Goal: Task Accomplishment & Management: Manage account settings

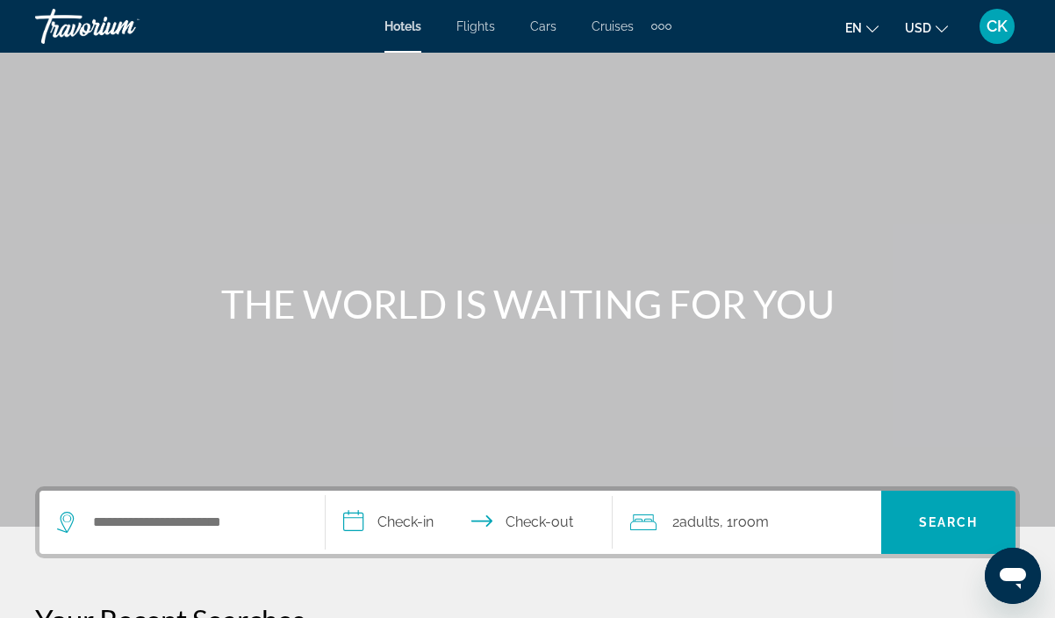
click at [662, 31] on div "Extra navigation items" at bounding box center [661, 26] width 20 height 26
click at [767, 32] on div "en English Español Français Italiano Português русский USD USD ($) MXN (Mex$) C…" at bounding box center [855, 26] width 332 height 37
click at [1004, 34] on span "CK" at bounding box center [997, 27] width 21 height 18
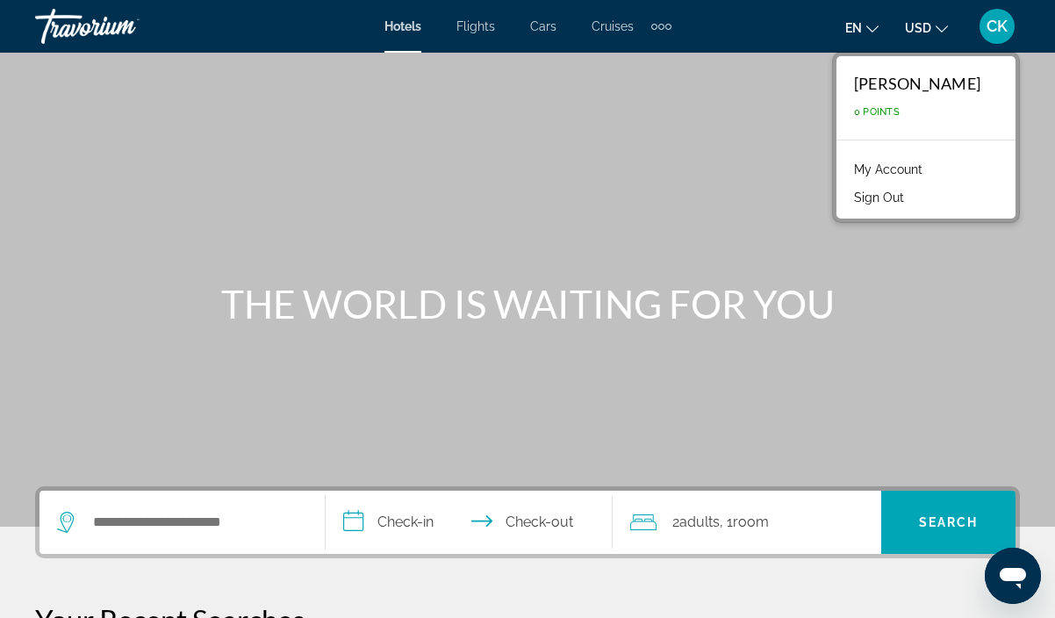
click at [921, 165] on link "My Account" at bounding box center [888, 169] width 86 height 23
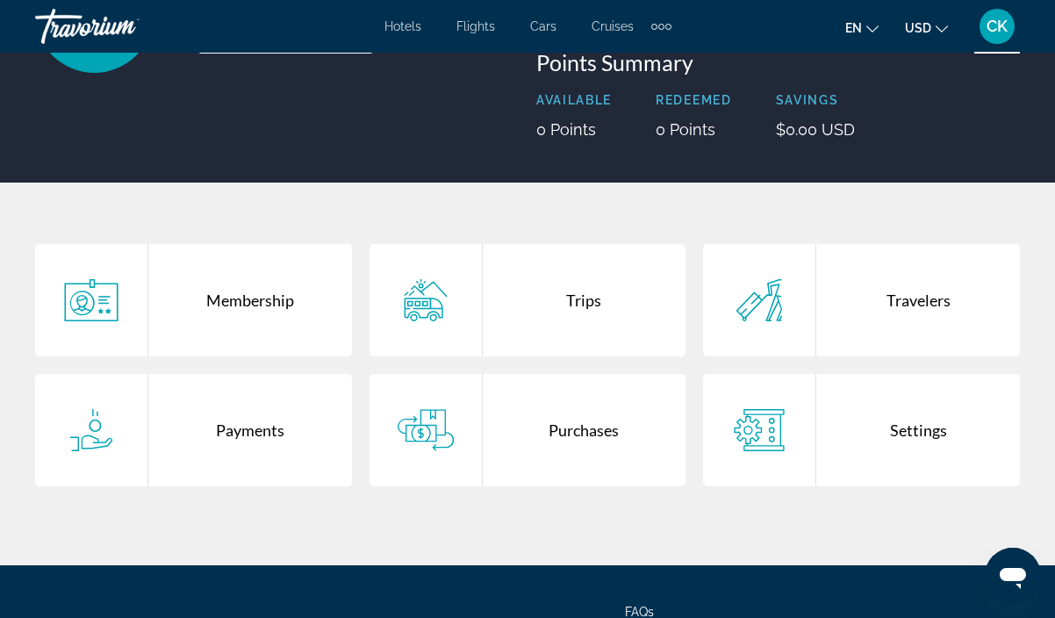
scroll to position [210, 0]
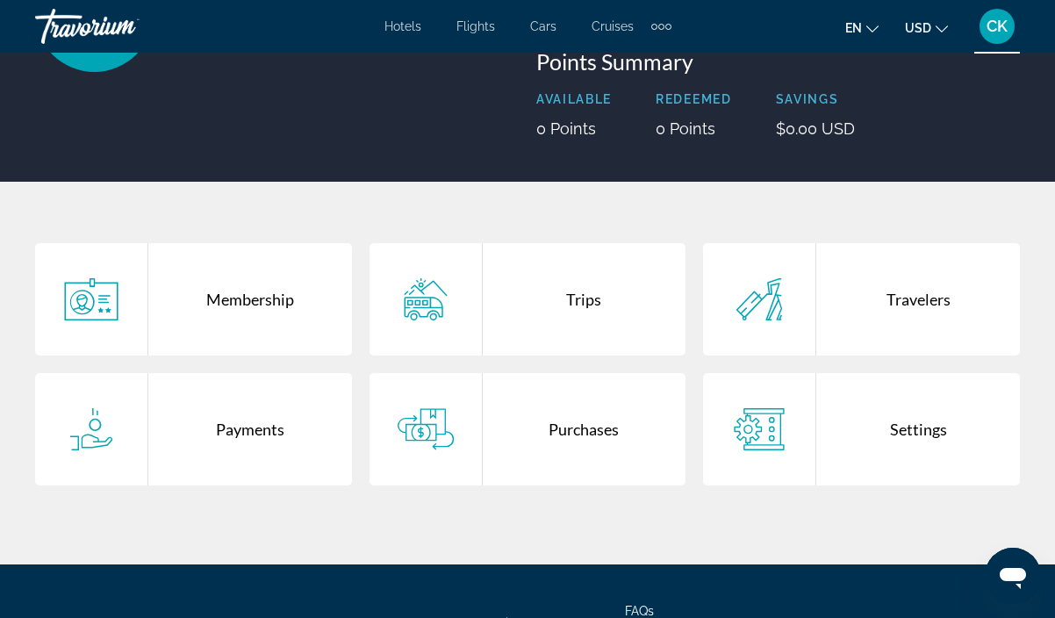
click at [243, 433] on div "Payments" at bounding box center [250, 429] width 204 height 112
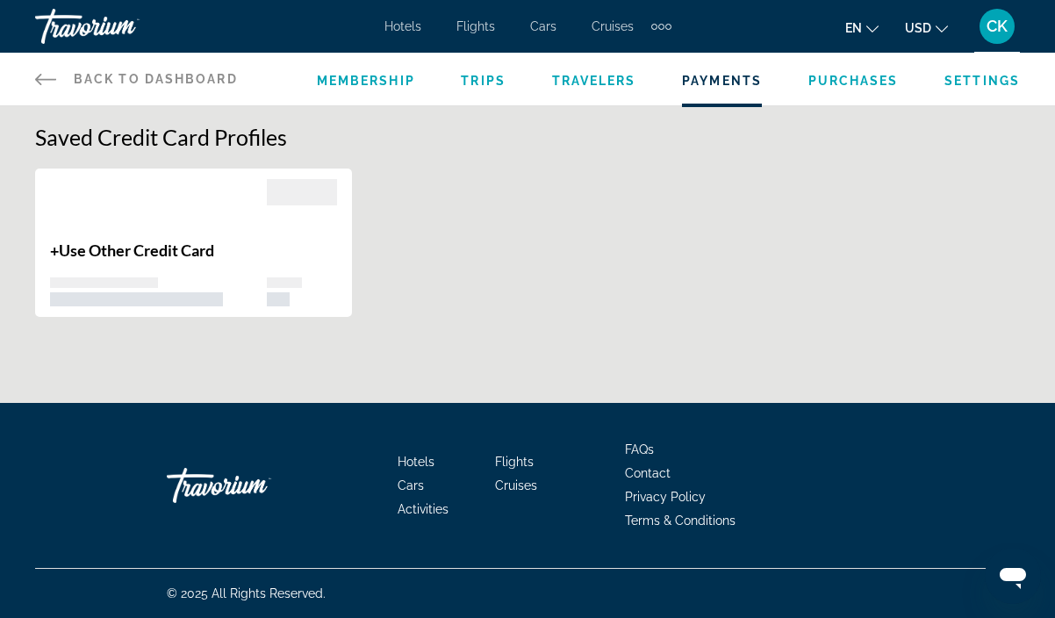
click at [202, 256] on span "Use Other Credit Card" at bounding box center [136, 249] width 155 height 19
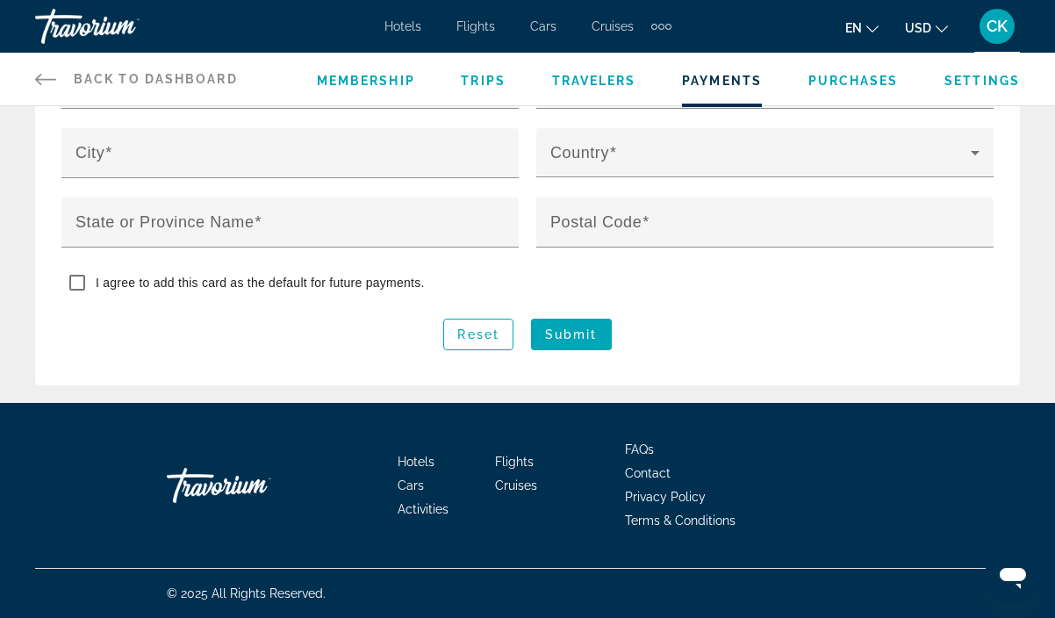
scroll to position [706, 0]
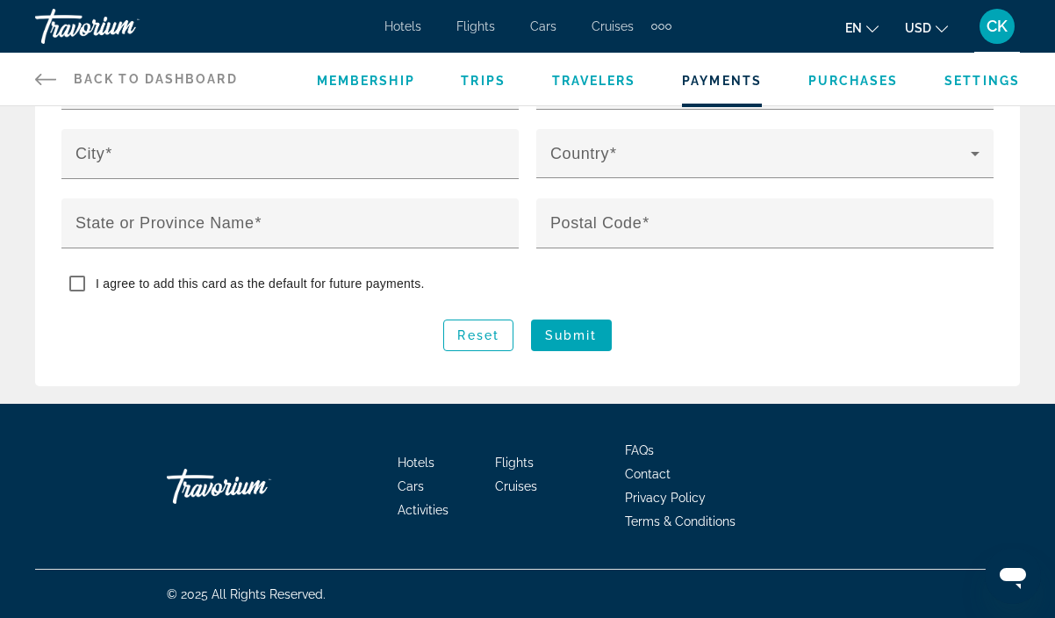
click at [50, 74] on icon "Main content" at bounding box center [45, 78] width 21 height 21
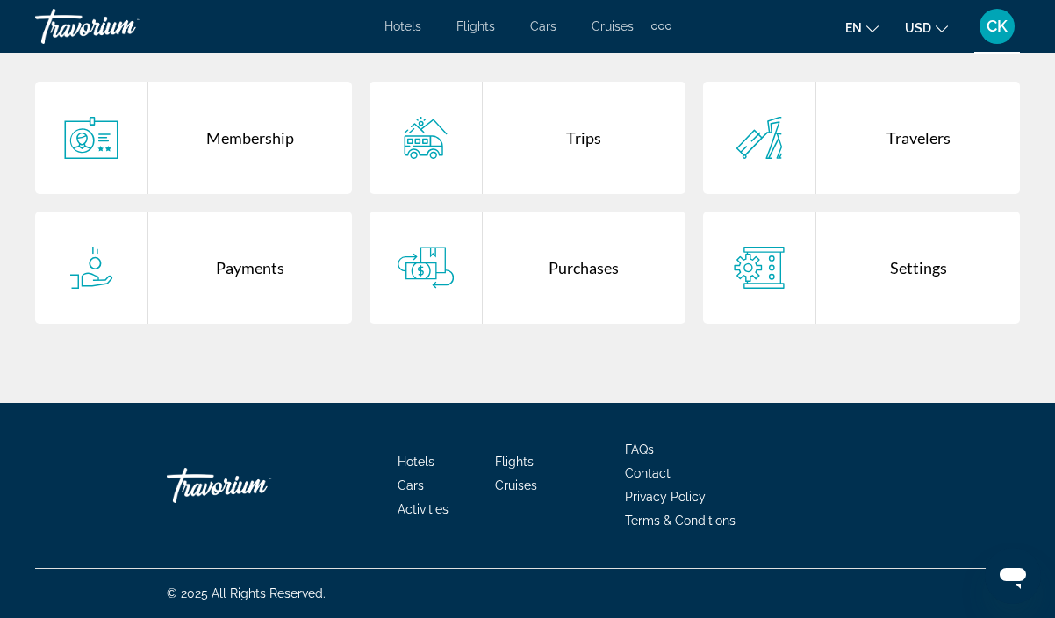
scroll to position [371, 0]
click at [993, 29] on span "CK" at bounding box center [997, 27] width 21 height 18
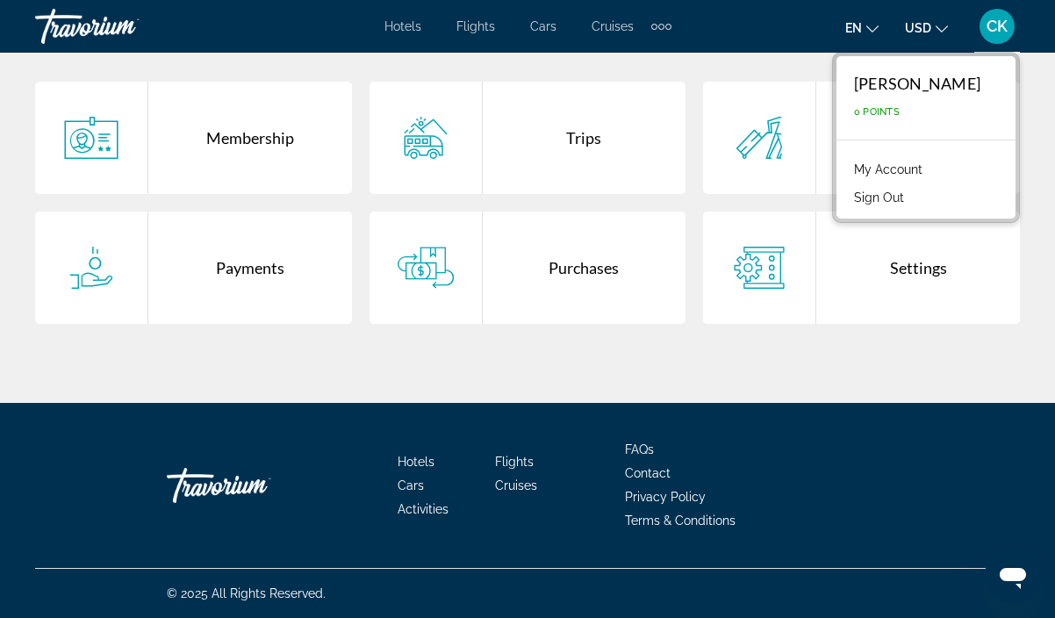
click at [772, 34] on div "en English Español Français Italiano Português русский USD USD ($) MXN (Mex$) C…" at bounding box center [855, 26] width 332 height 37
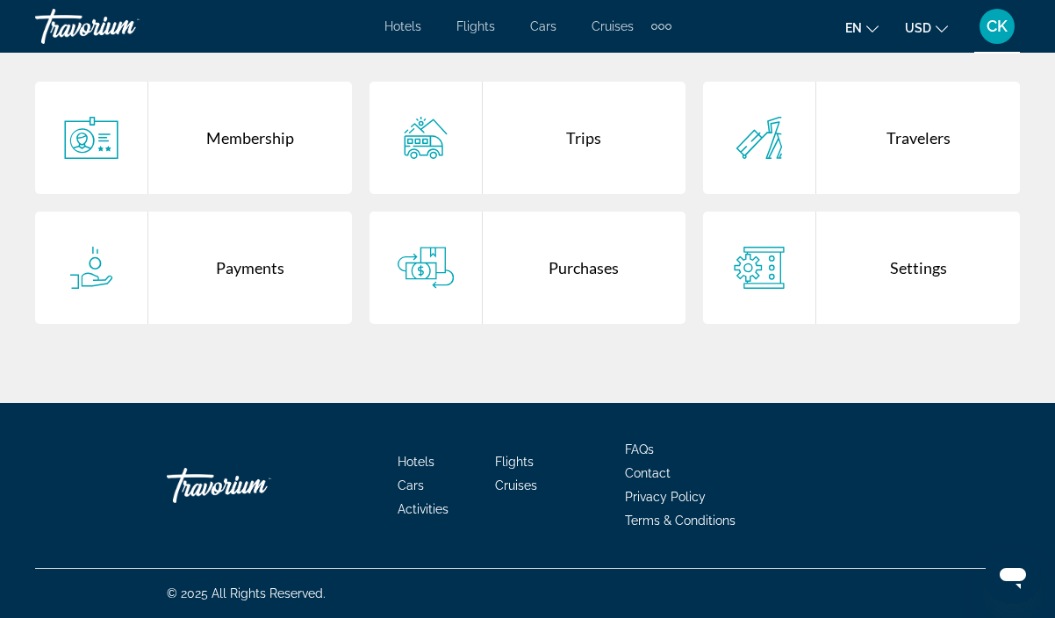
drag, startPoint x: 326, startPoint y: 26, endPoint x: 334, endPoint y: 16, distance: 13.2
click at [334, 16] on div "Hotels Flights Cars Cruises Activities Hotels Flights Cars Cruises Activities e…" at bounding box center [527, 27] width 1055 height 46
click at [427, 267] on icon "Main content" at bounding box center [426, 268] width 56 height 42
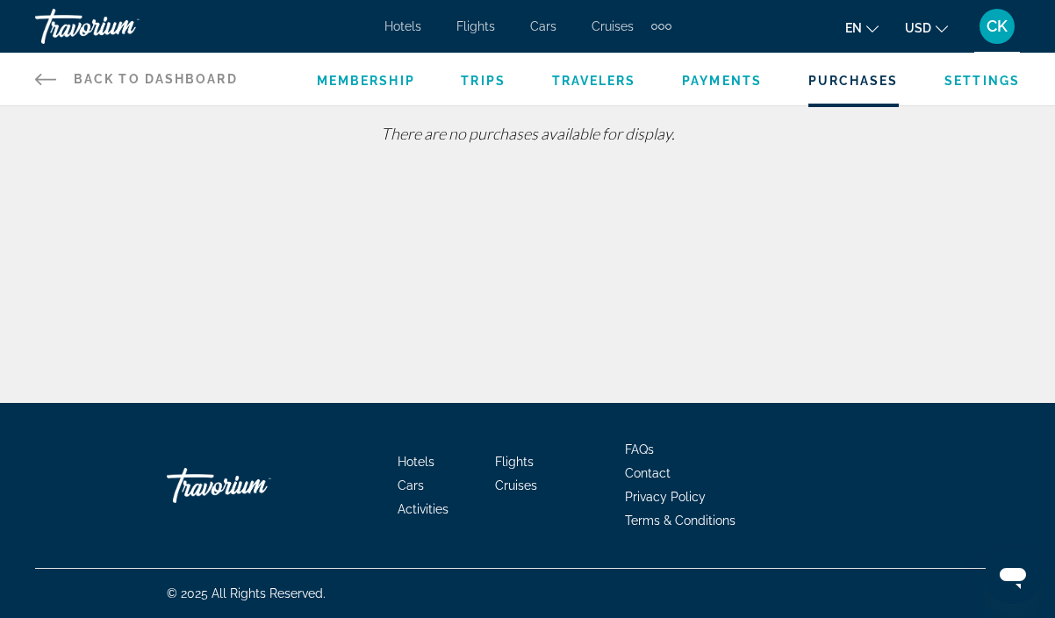
click at [39, 83] on icon "Main content" at bounding box center [45, 79] width 21 height 11
click at [937, 32] on button "USD USD ($) MXN (Mex$) CAD (Can$) GBP (£) EUR (€) AUD (A$) NZD (NZ$) CNY (CN¥)" at bounding box center [926, 27] width 43 height 25
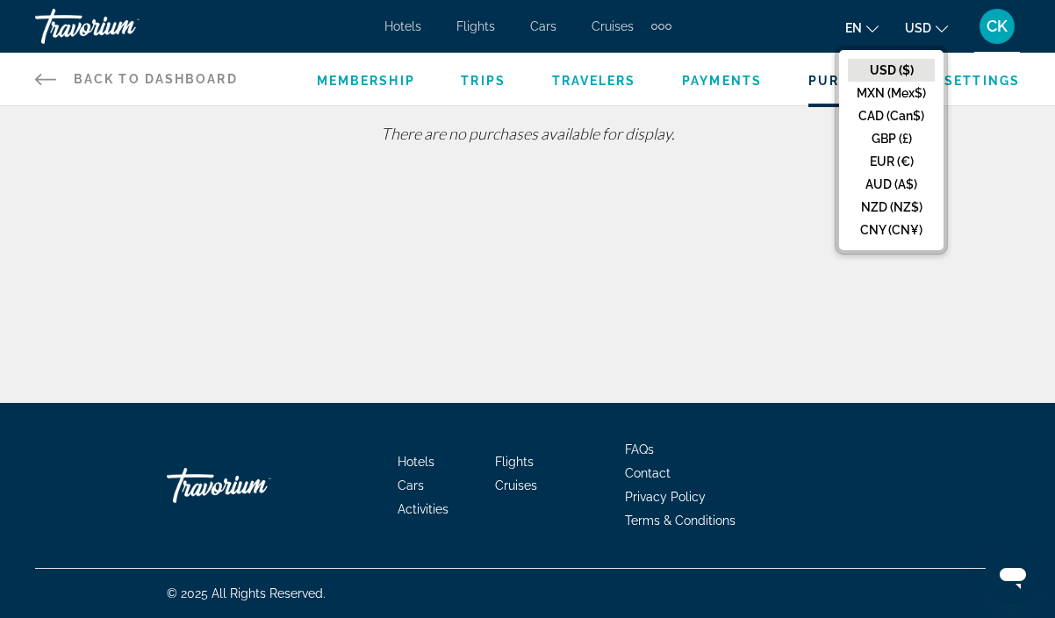
click at [936, 32] on button "USD USD ($) MXN (Mex$) CAD (Can$) GBP (£) EUR (€) AUD (A$) NZD (NZ$) CNY (CN¥)" at bounding box center [926, 27] width 43 height 25
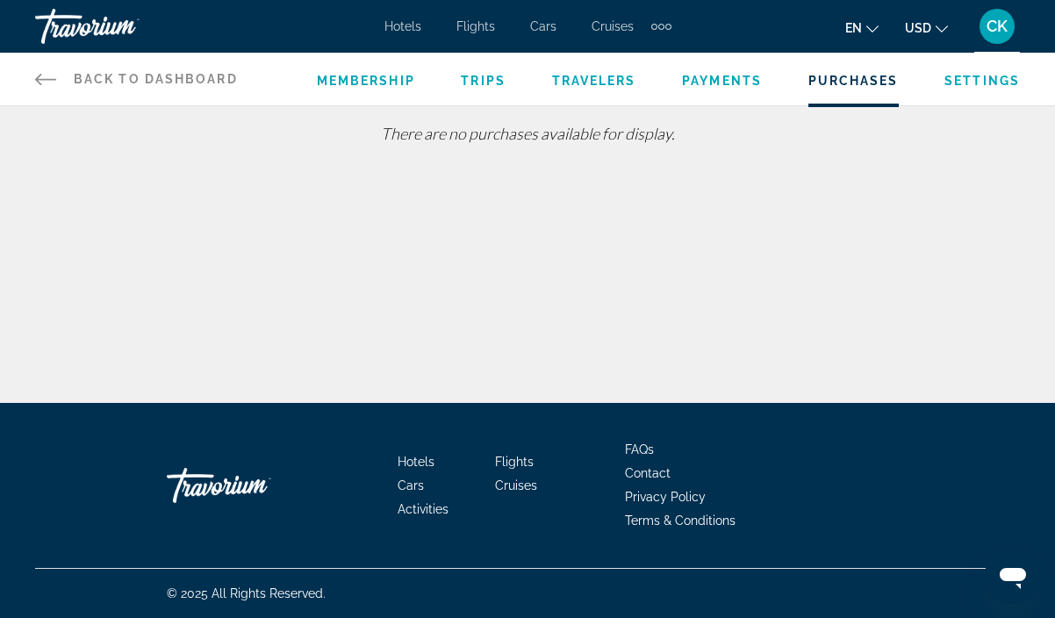
click at [996, 18] on span "CK" at bounding box center [997, 27] width 21 height 18
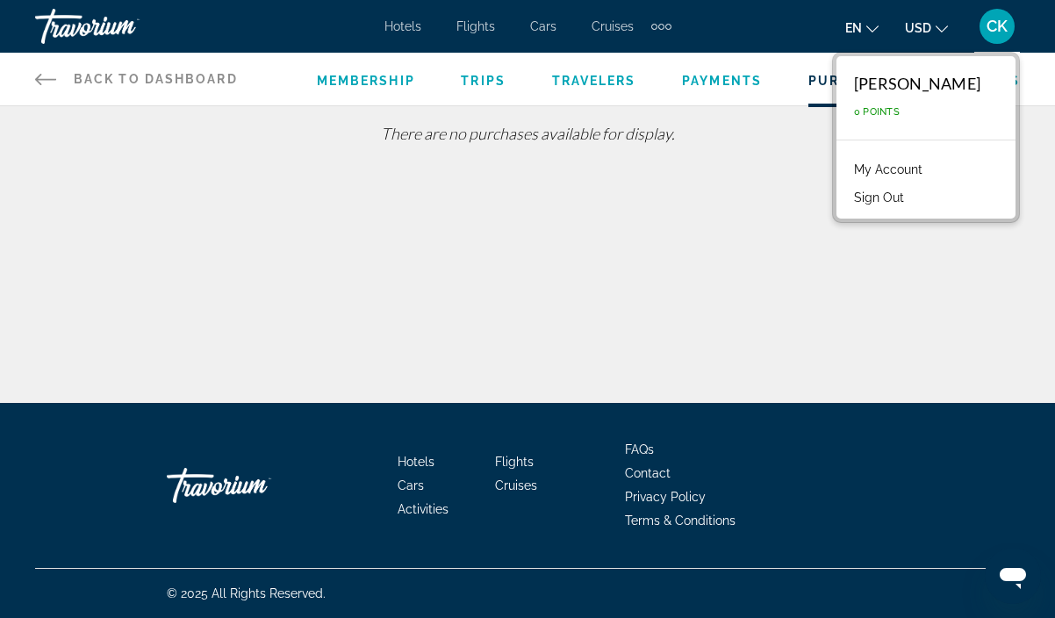
click at [926, 169] on link "My Account" at bounding box center [888, 169] width 86 height 23
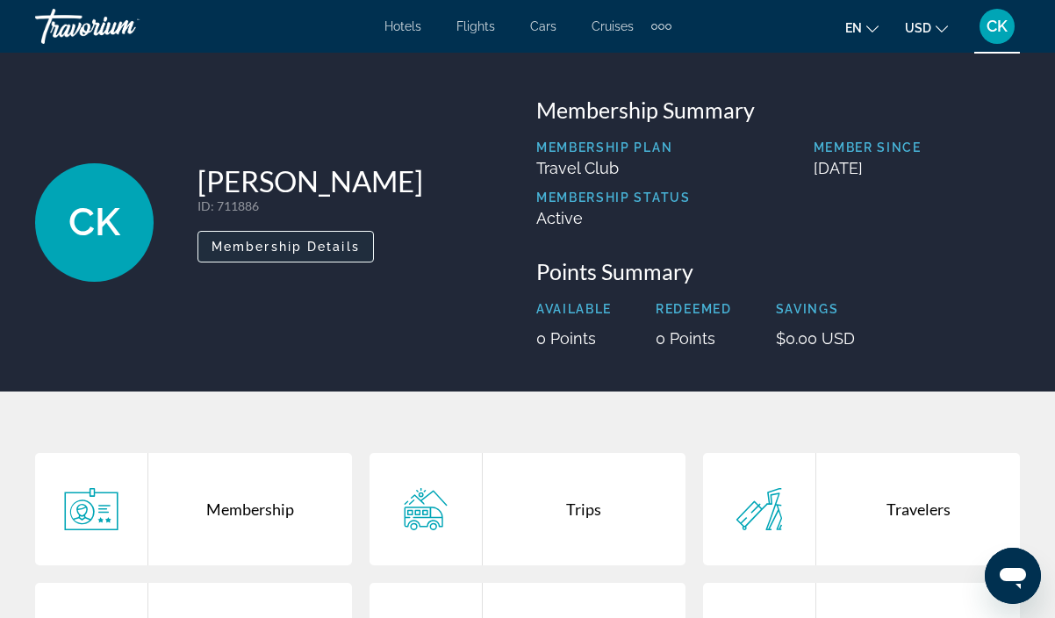
click at [352, 243] on span "Membership Details" at bounding box center [286, 247] width 148 height 14
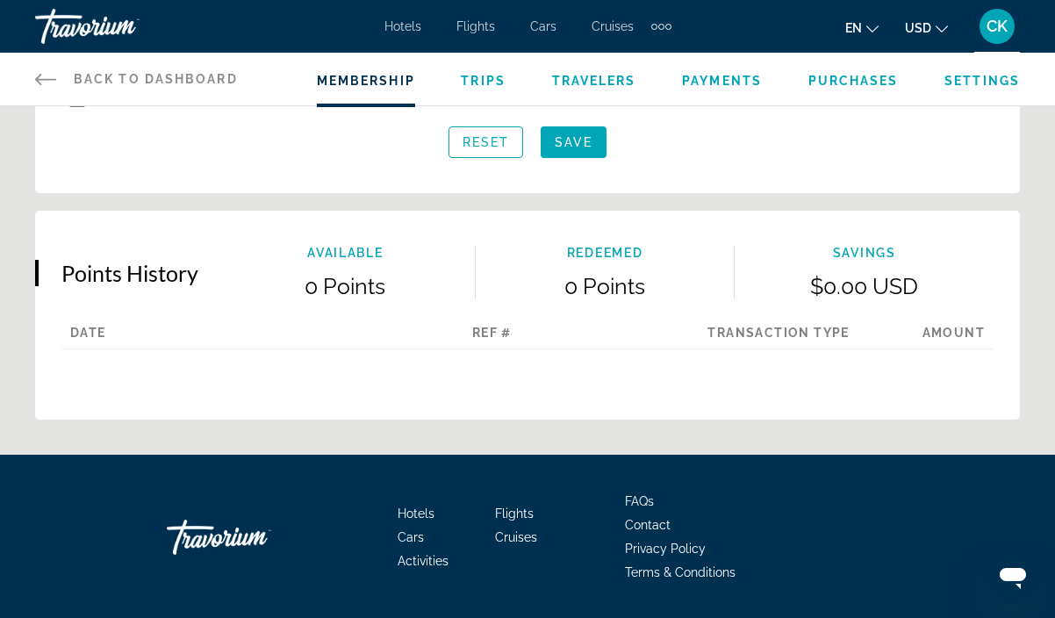
scroll to position [951, 0]
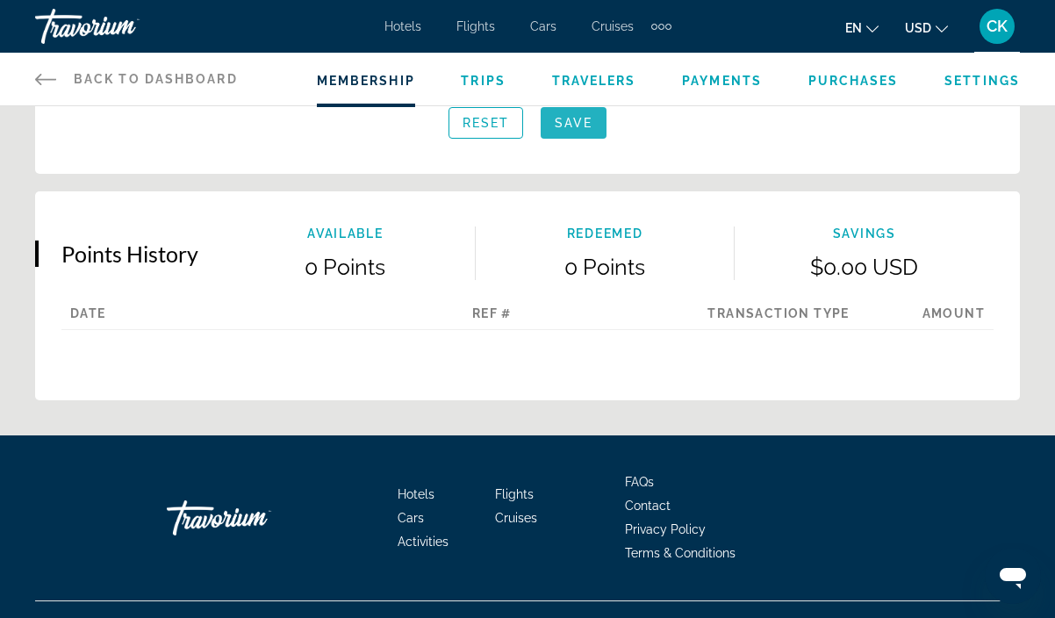
click at [587, 130] on span "Main content" at bounding box center [574, 123] width 66 height 42
click at [572, 121] on span "Save" at bounding box center [574, 123] width 38 height 14
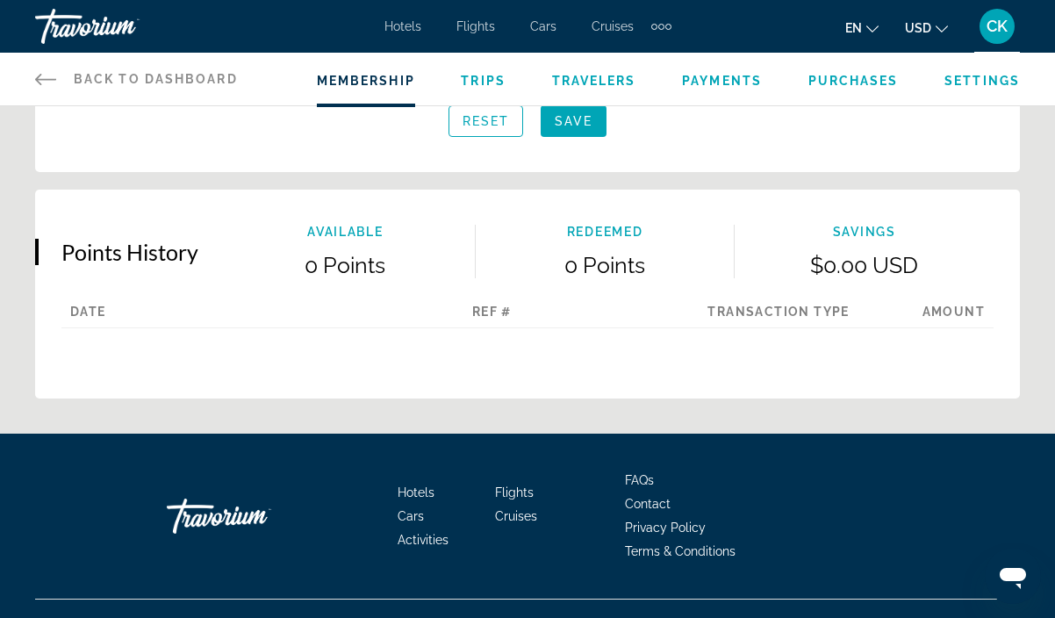
scroll to position [949, 0]
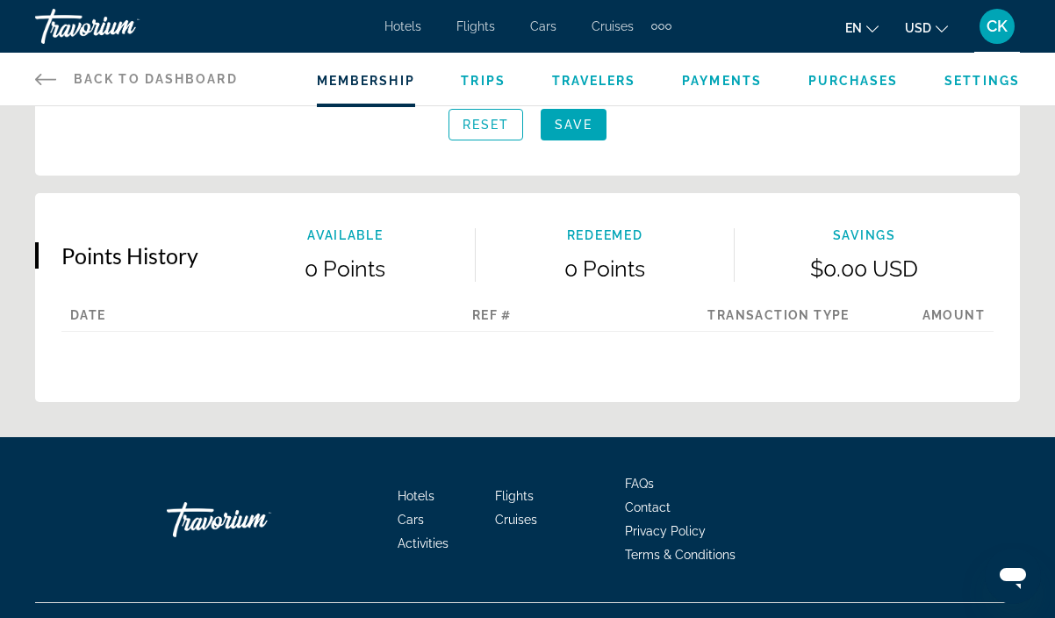
click at [485, 82] on span "Trips" at bounding box center [483, 81] width 45 height 14
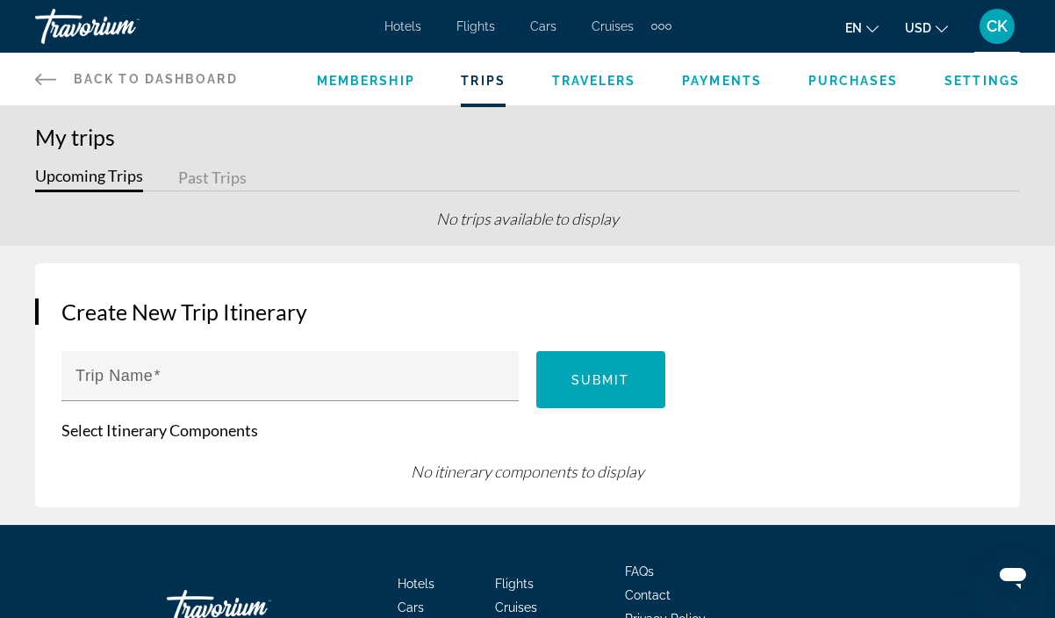
click at [600, 78] on span "Travelers" at bounding box center [594, 81] width 84 height 14
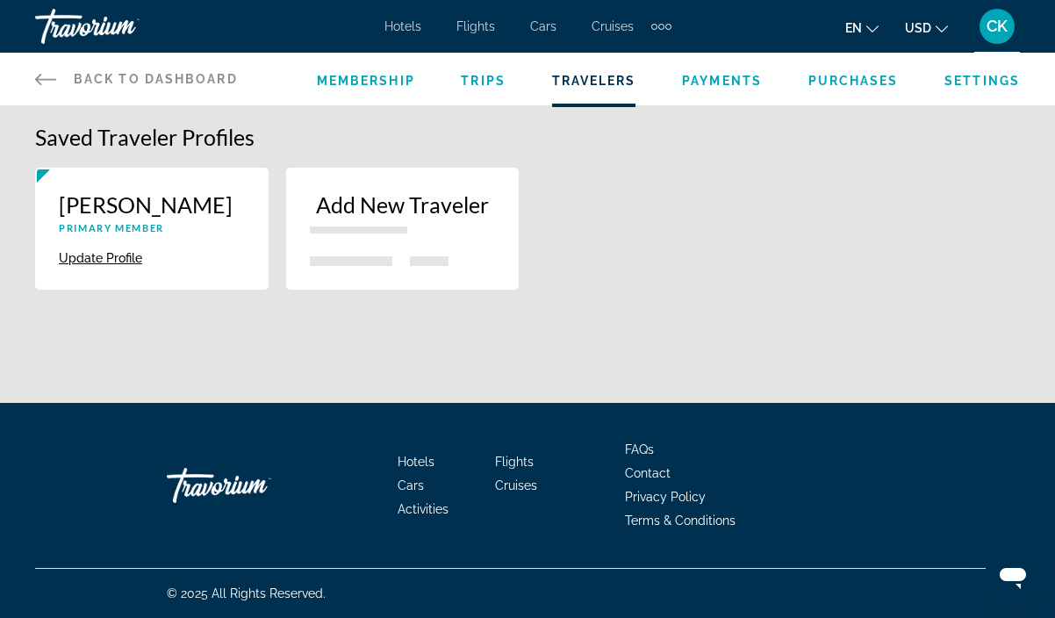
click at [109, 260] on button "Update Profile" at bounding box center [100, 258] width 83 height 16
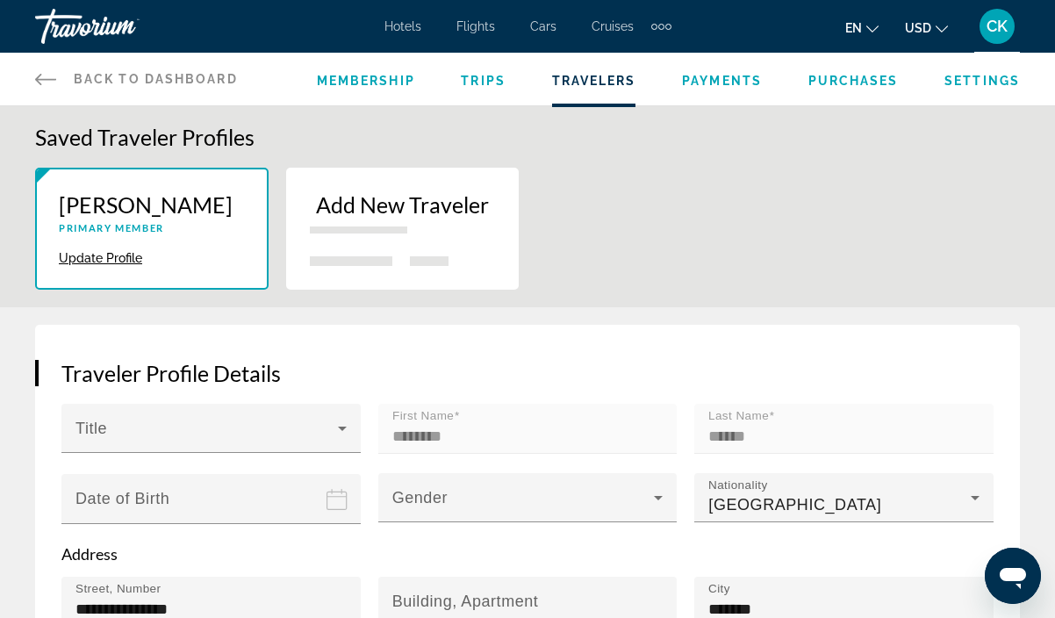
click at [725, 83] on span "Payments" at bounding box center [722, 81] width 80 height 14
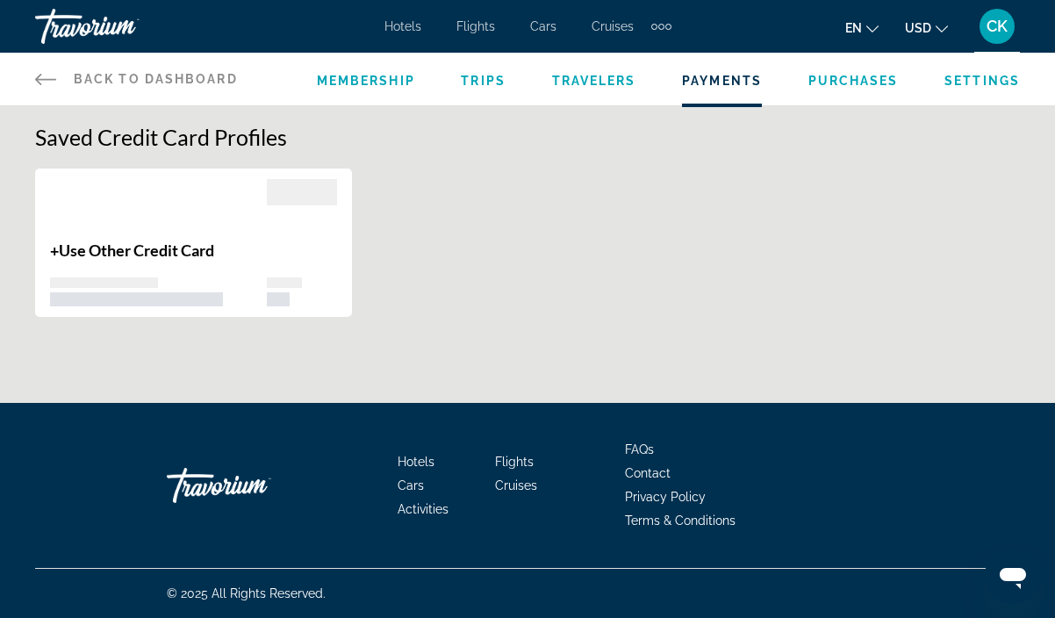
click at [852, 84] on span "Purchases" at bounding box center [853, 81] width 90 height 14
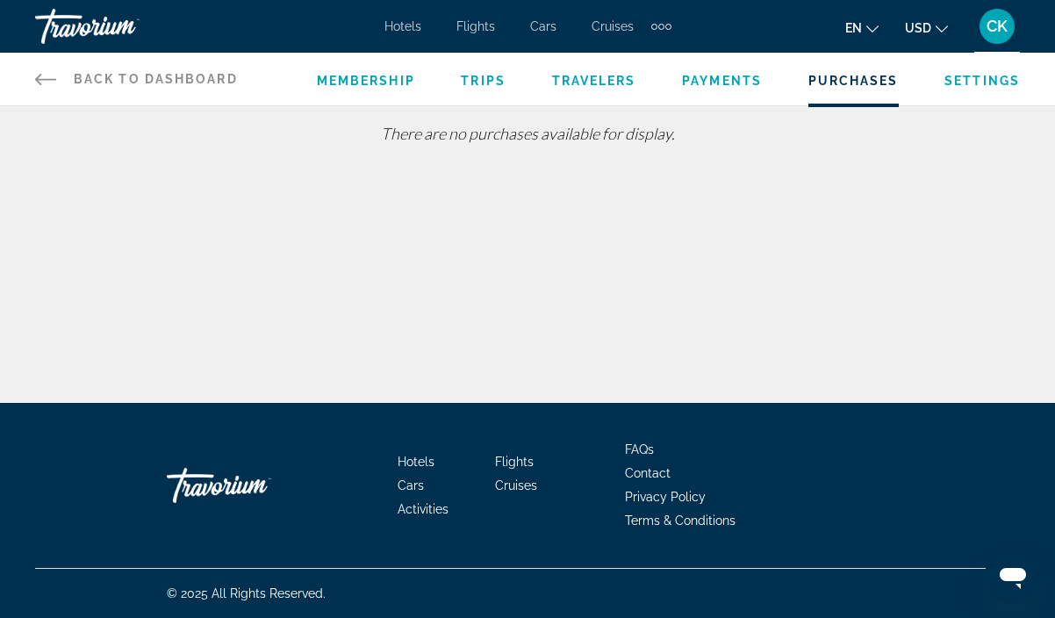
click at [954, 79] on span "Settings" at bounding box center [981, 81] width 75 height 14
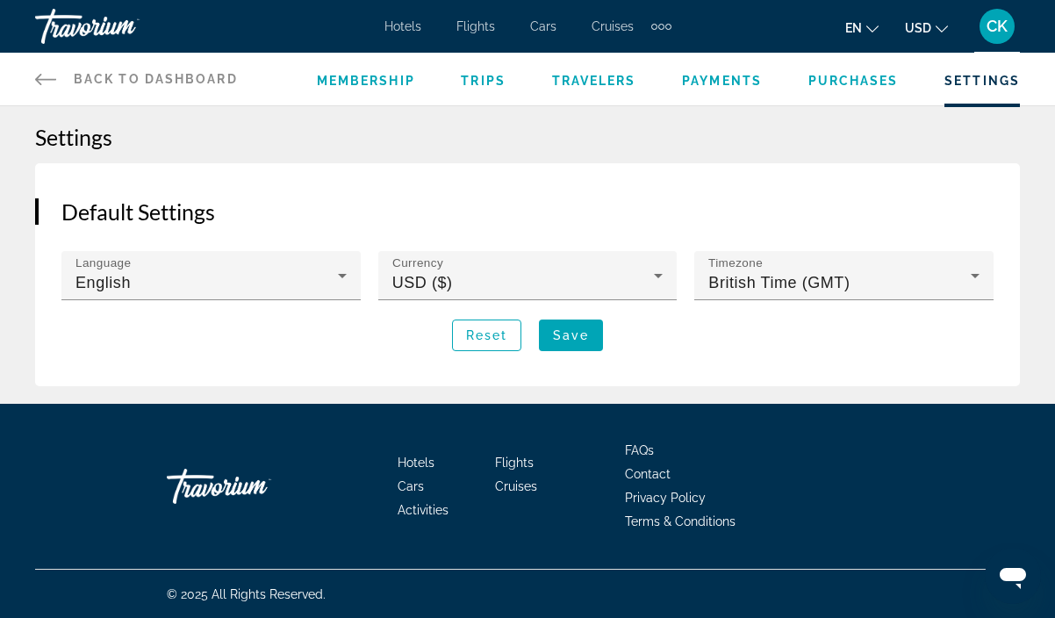
click at [404, 34] on div "Hotels Flights Cars Cruises Activities Hotels Flights Cars Cruises Activities" at bounding box center [527, 26] width 287 height 28
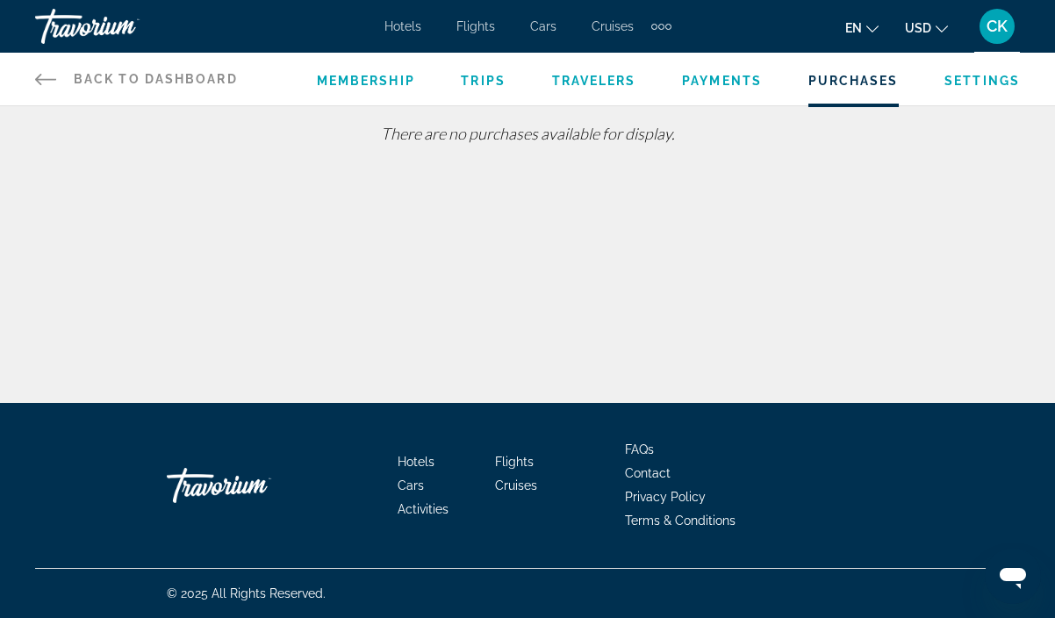
click at [407, 27] on span "Hotels" at bounding box center [402, 26] width 37 height 14
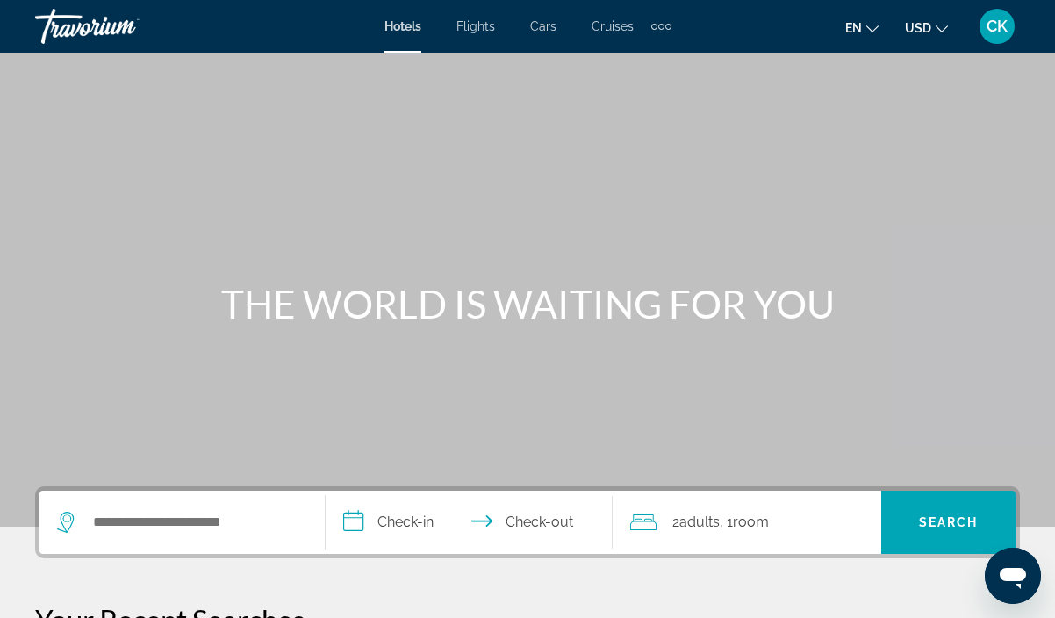
click at [664, 25] on div "Extra navigation items" at bounding box center [661, 27] width 6 height 6
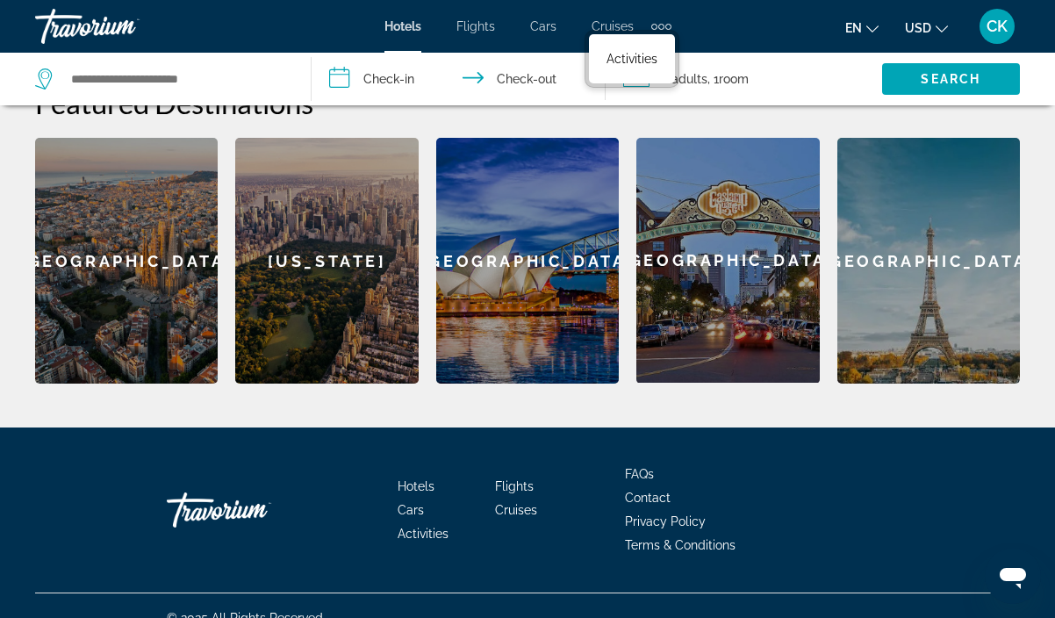
scroll to position [732, 0]
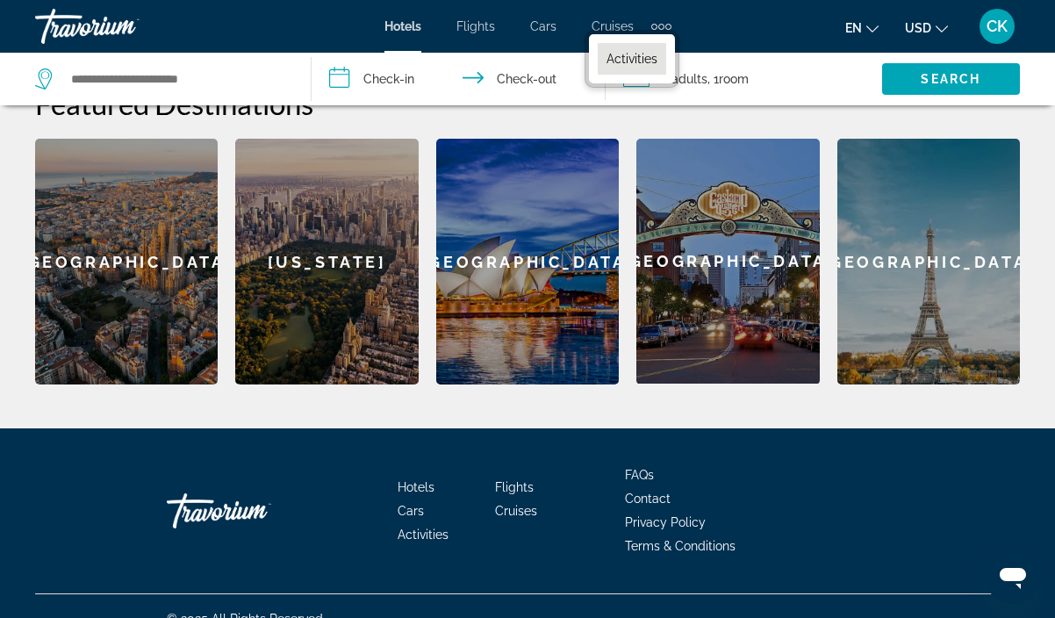
click at [632, 57] on span "Activities" at bounding box center [631, 59] width 51 height 14
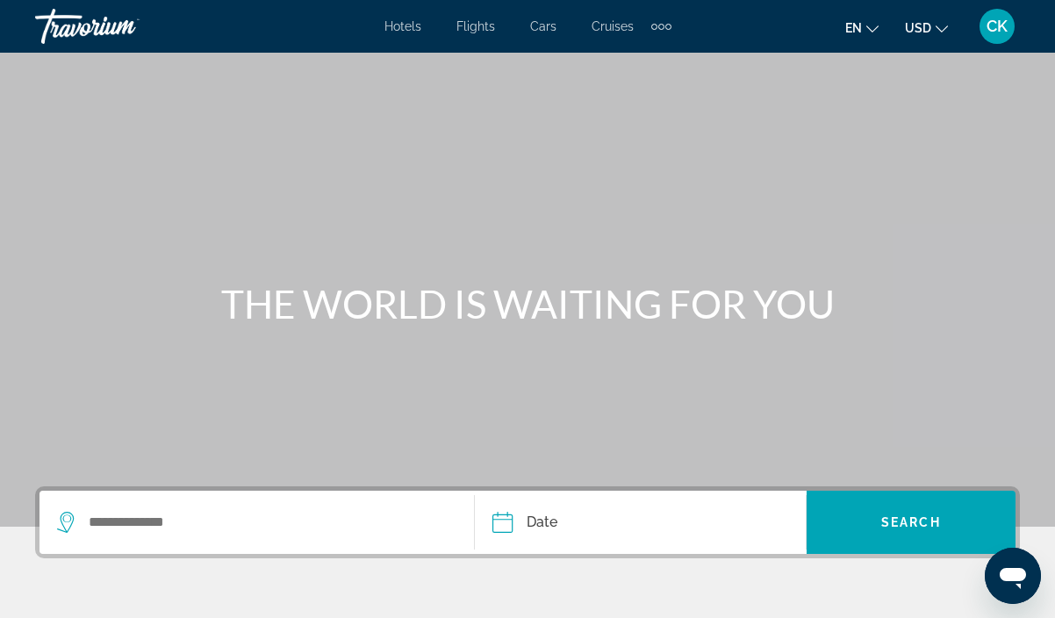
click at [1007, 34] on span "CK" at bounding box center [997, 27] width 21 height 18
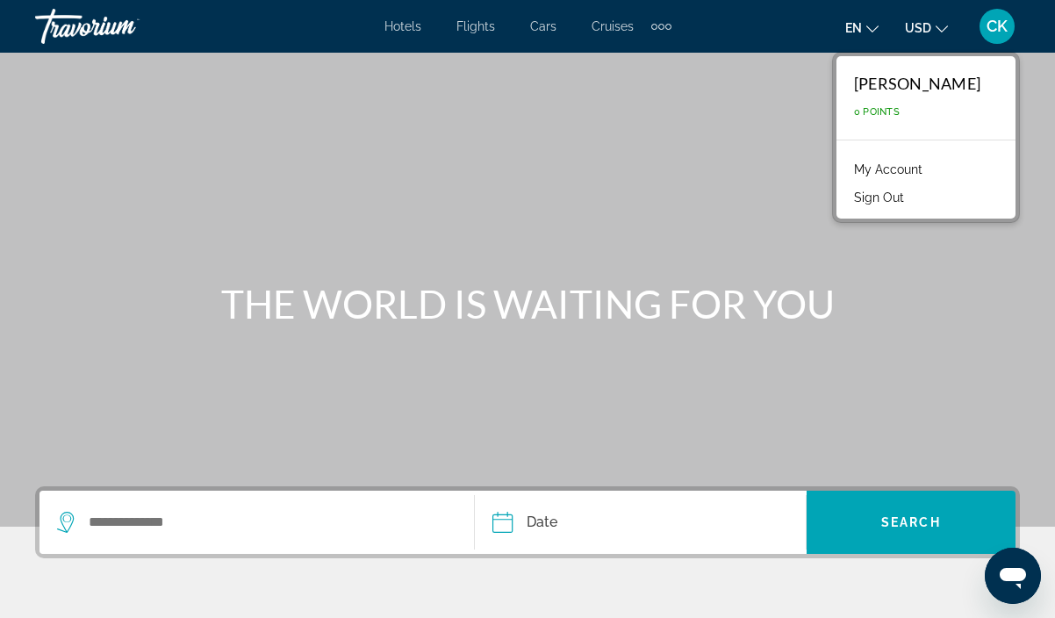
click at [896, 169] on link "My Account" at bounding box center [888, 169] width 86 height 23
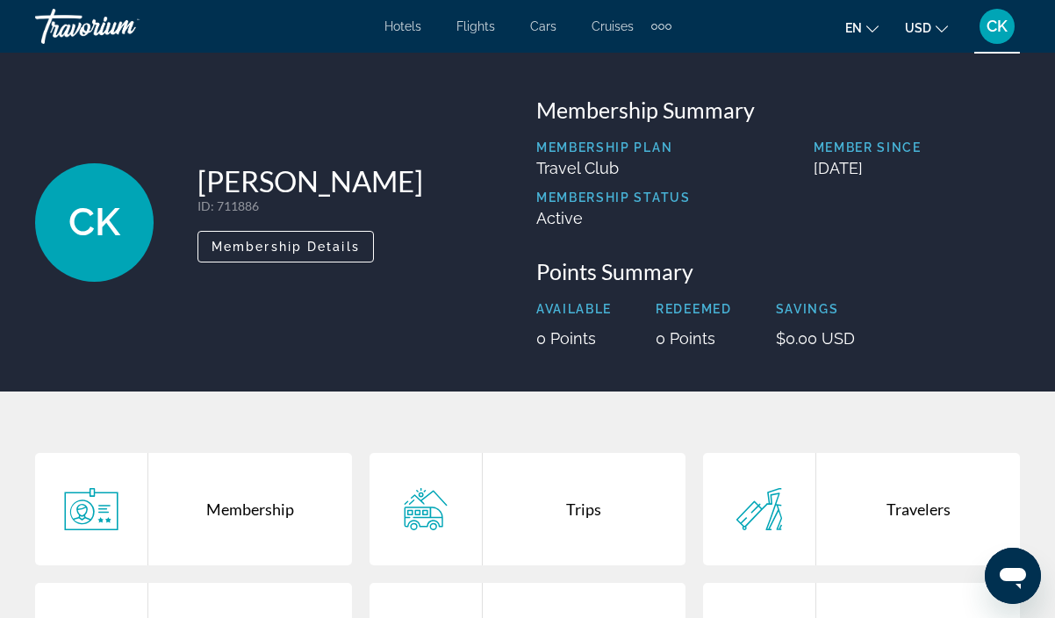
click at [421, 519] on icon "Main content" at bounding box center [426, 509] width 56 height 42
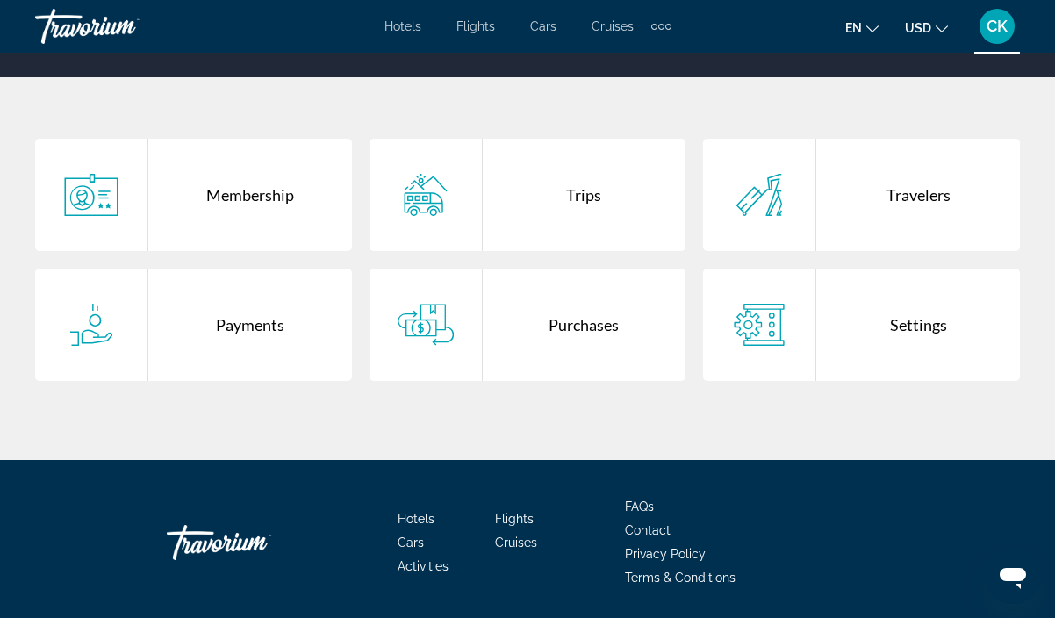
scroll to position [332, 0]
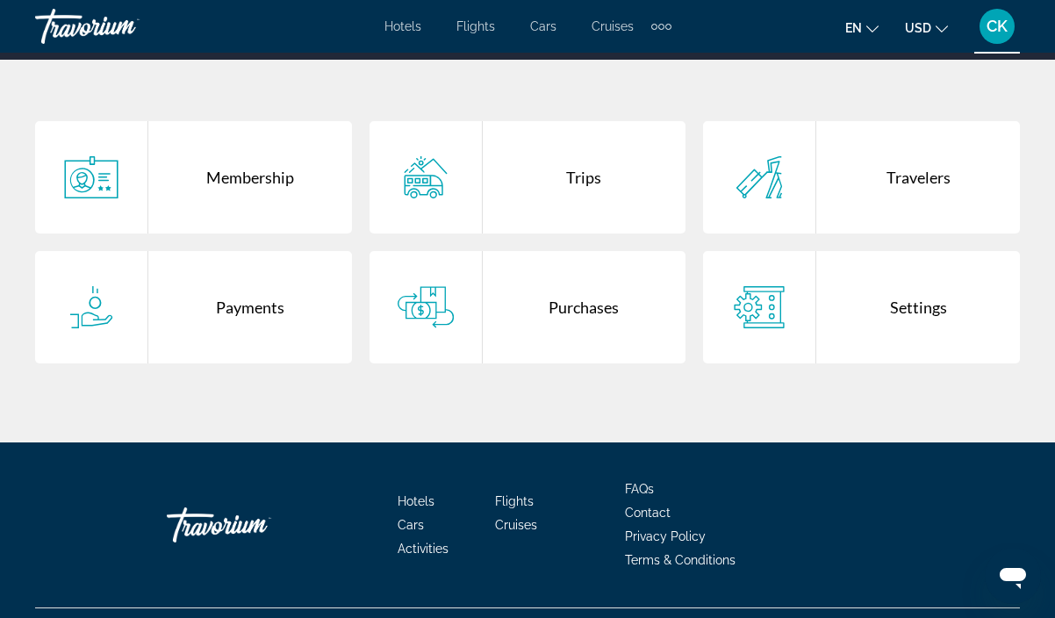
click at [916, 312] on div "Settings" at bounding box center [918, 307] width 204 height 112
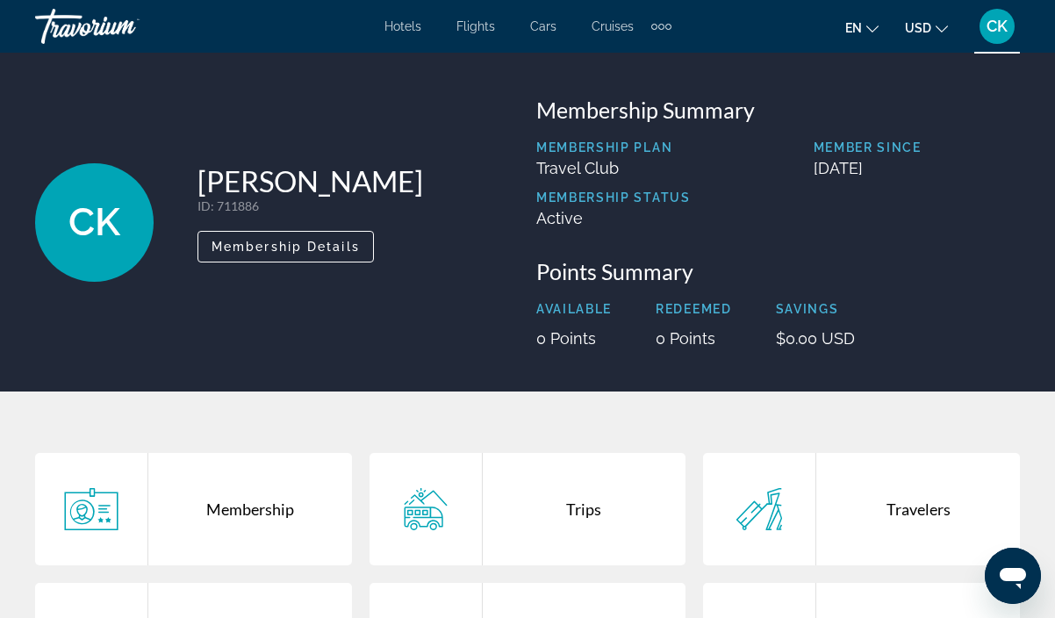
click at [666, 24] on div "Extra navigation items" at bounding box center [668, 27] width 6 height 6
click at [742, 38] on div "en English Español Français Italiano Português русский USD USD ($) MXN (Mex$) C…" at bounding box center [855, 26] width 332 height 37
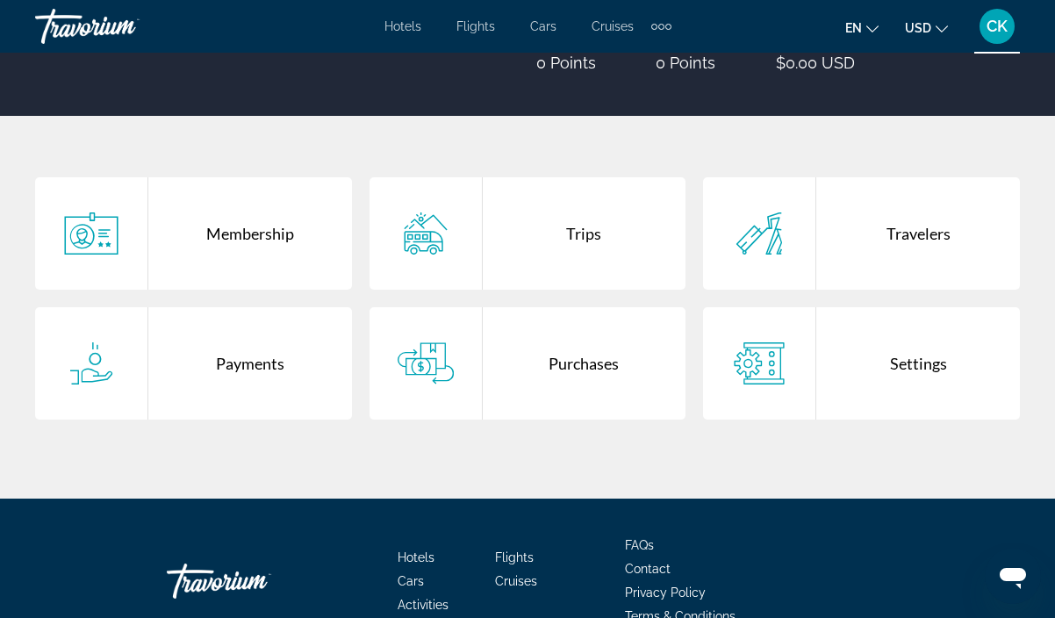
scroll to position [300, 0]
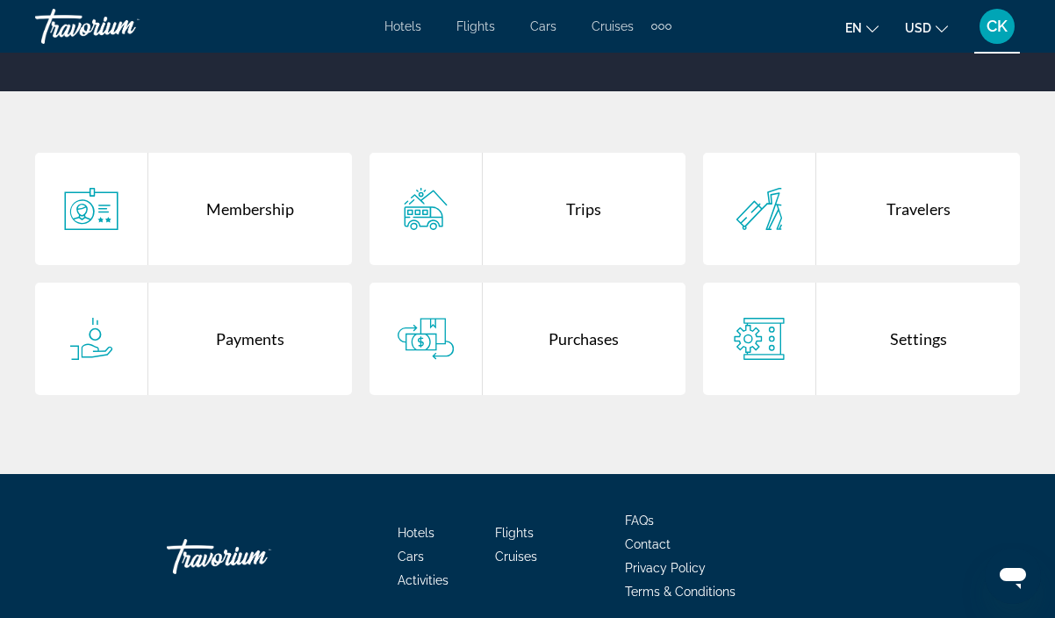
click at [910, 330] on div "Settings" at bounding box center [918, 339] width 204 height 112
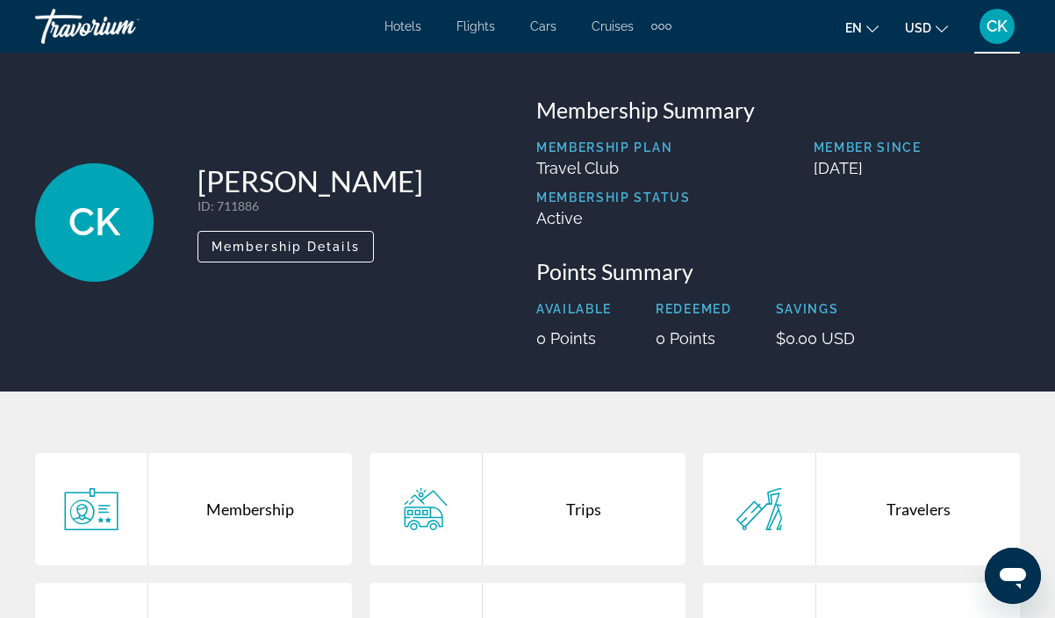
click at [101, 199] on span "CK" at bounding box center [94, 222] width 52 height 46
click at [111, 227] on span "CK" at bounding box center [94, 222] width 52 height 46
click at [96, 220] on span "CK" at bounding box center [94, 222] width 52 height 46
click at [311, 247] on span "Membership Details" at bounding box center [286, 247] width 148 height 14
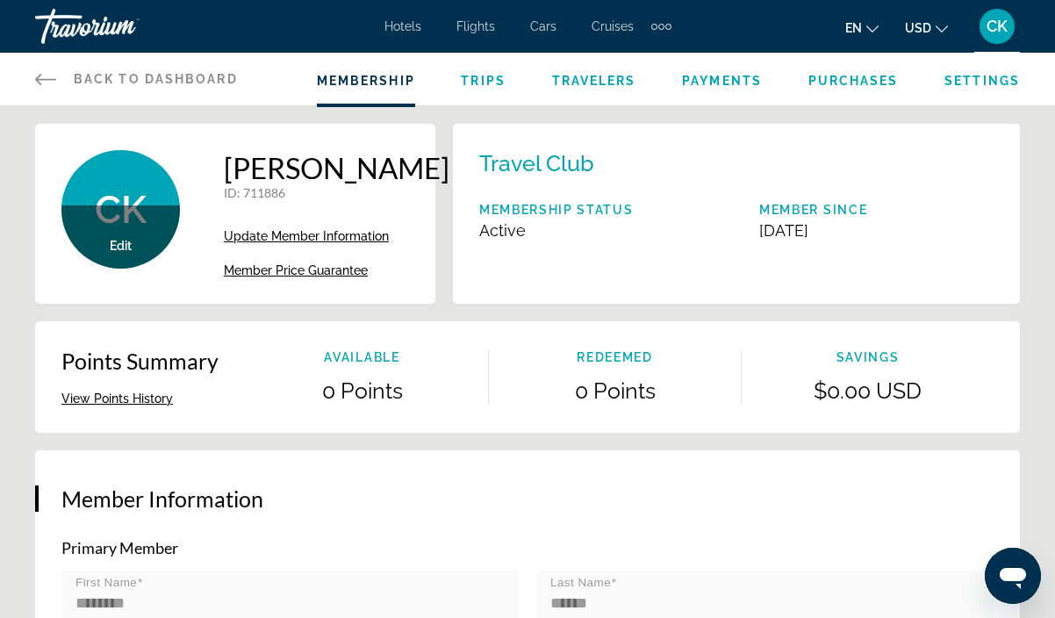
click at [116, 243] on span "Edit" at bounding box center [121, 246] width 22 height 14
click at [103, 246] on div "Edit" at bounding box center [120, 236] width 118 height 63
click at [118, 245] on span "Edit" at bounding box center [121, 246] width 22 height 14
drag, startPoint x: 126, startPoint y: 208, endPoint x: 125, endPoint y: 259, distance: 50.9
click at [125, 259] on div "Edit" at bounding box center [120, 236] width 118 height 63
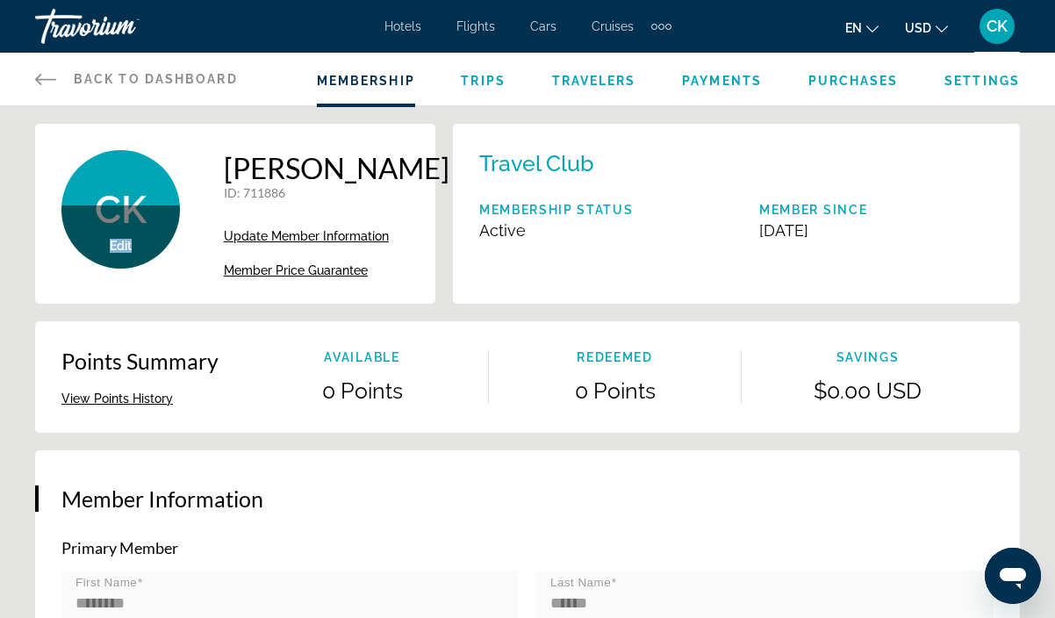
click at [124, 248] on span "Edit" at bounding box center [121, 246] width 22 height 14
click at [119, 248] on span "Edit" at bounding box center [121, 246] width 22 height 14
click at [118, 246] on span "Edit" at bounding box center [121, 246] width 22 height 14
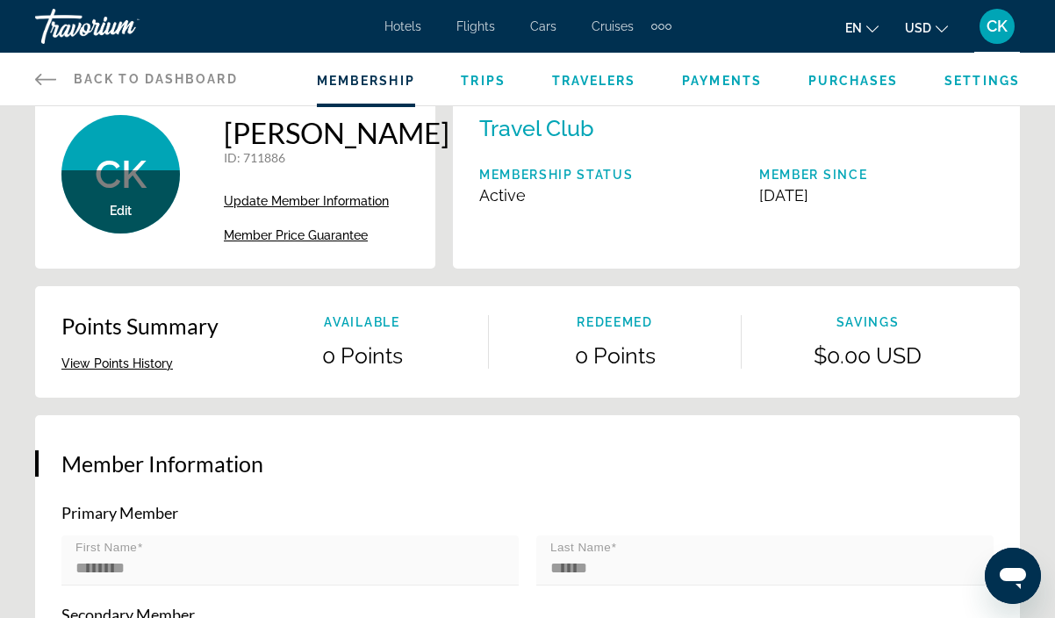
scroll to position [42, 0]
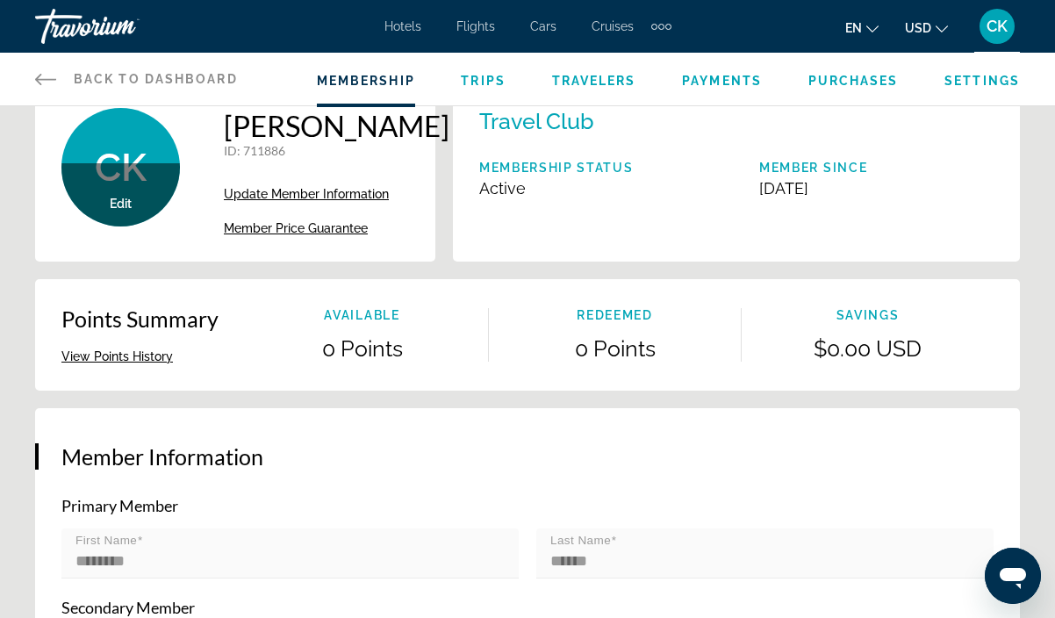
click at [330, 230] on span "Member Price Guarantee" at bounding box center [296, 228] width 144 height 14
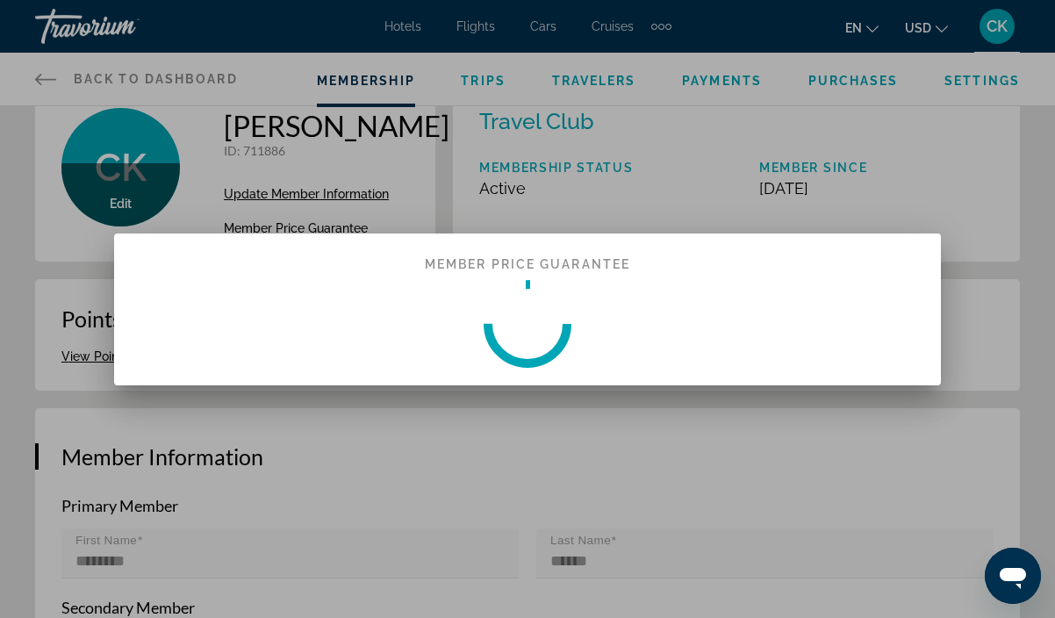
scroll to position [0, 0]
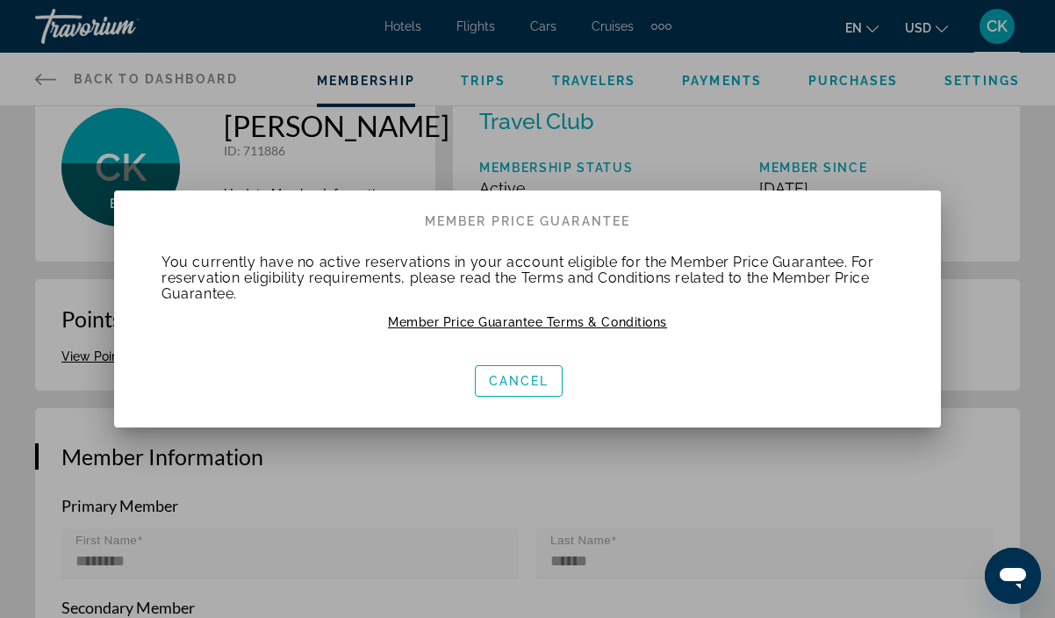
click at [263, 176] on div at bounding box center [527, 309] width 1055 height 618
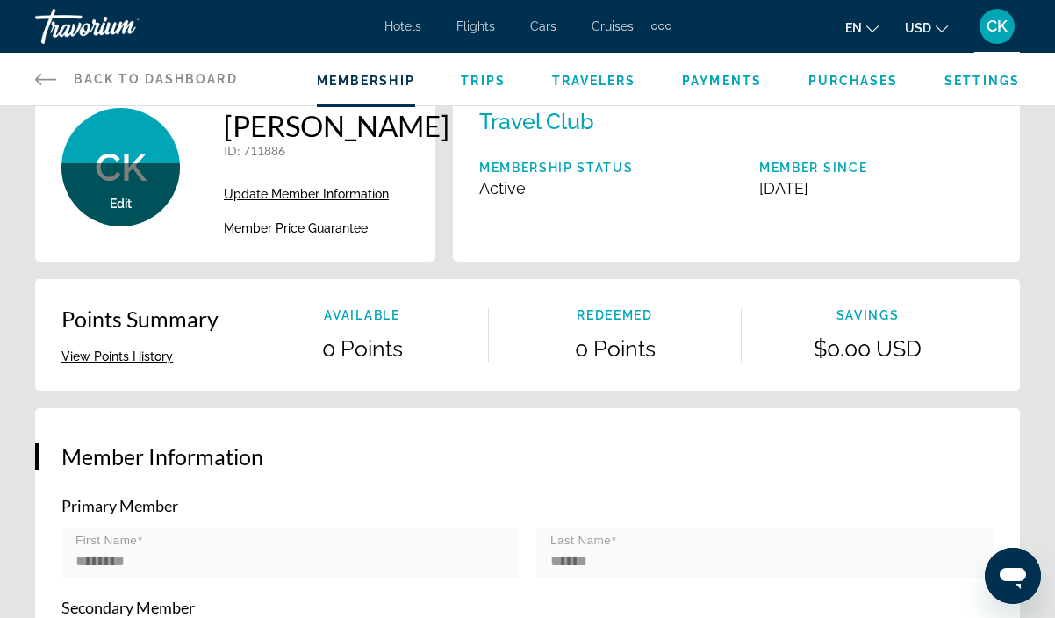
scroll to position [12, 0]
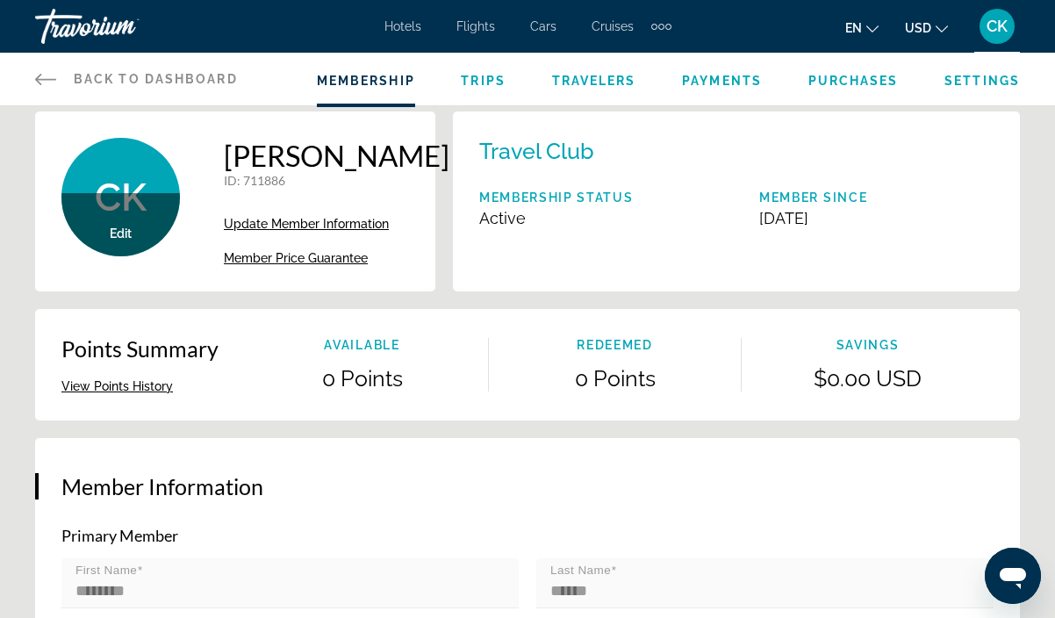
click at [471, 79] on span "Trips" at bounding box center [483, 81] width 45 height 14
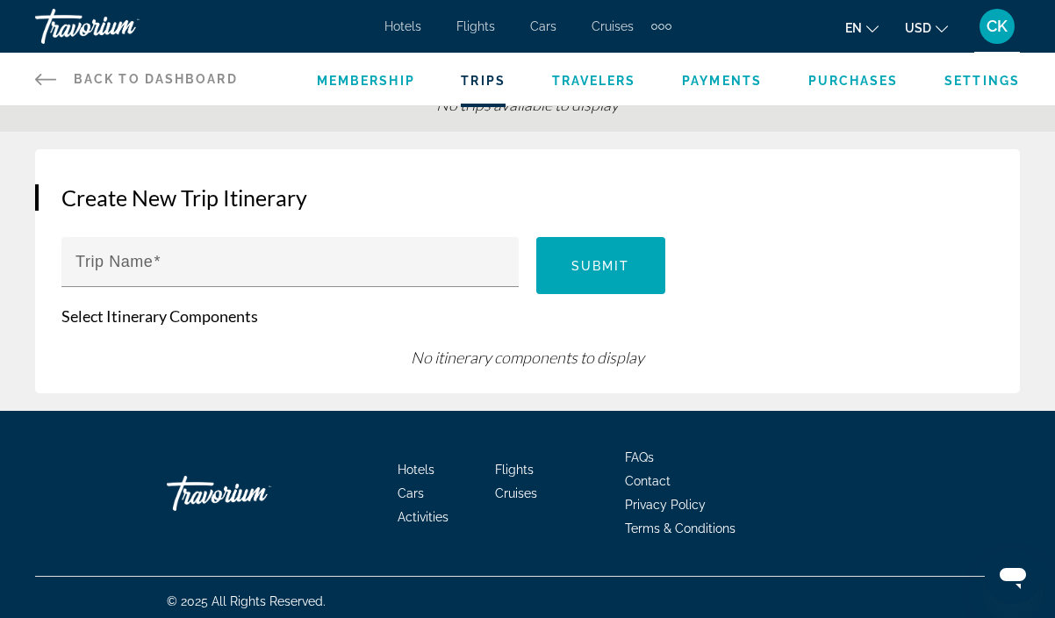
scroll to position [113, 0]
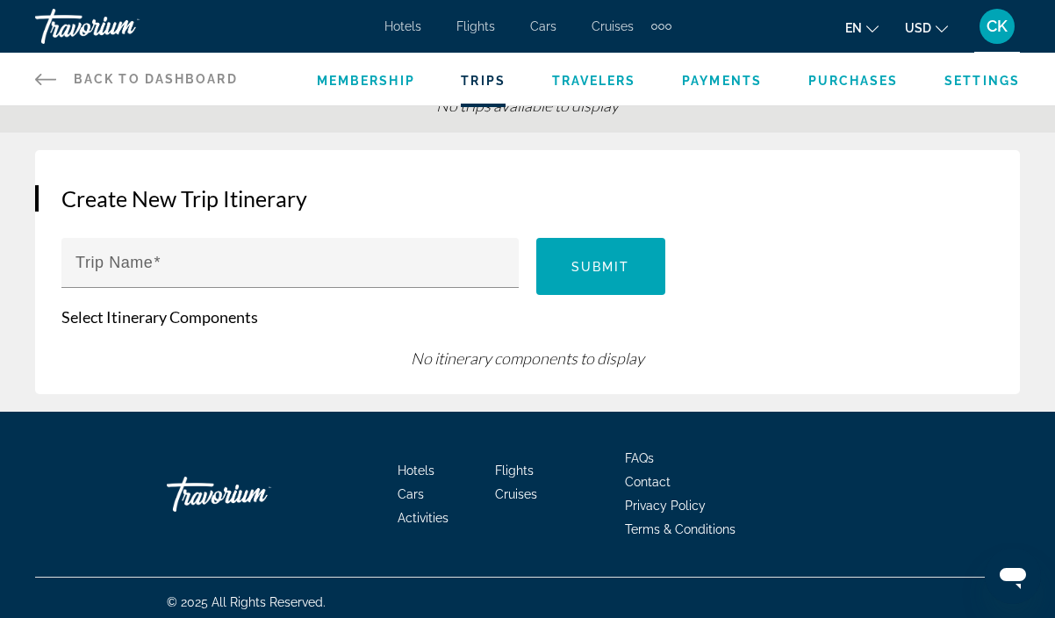
click at [601, 83] on span "Travelers" at bounding box center [594, 81] width 84 height 14
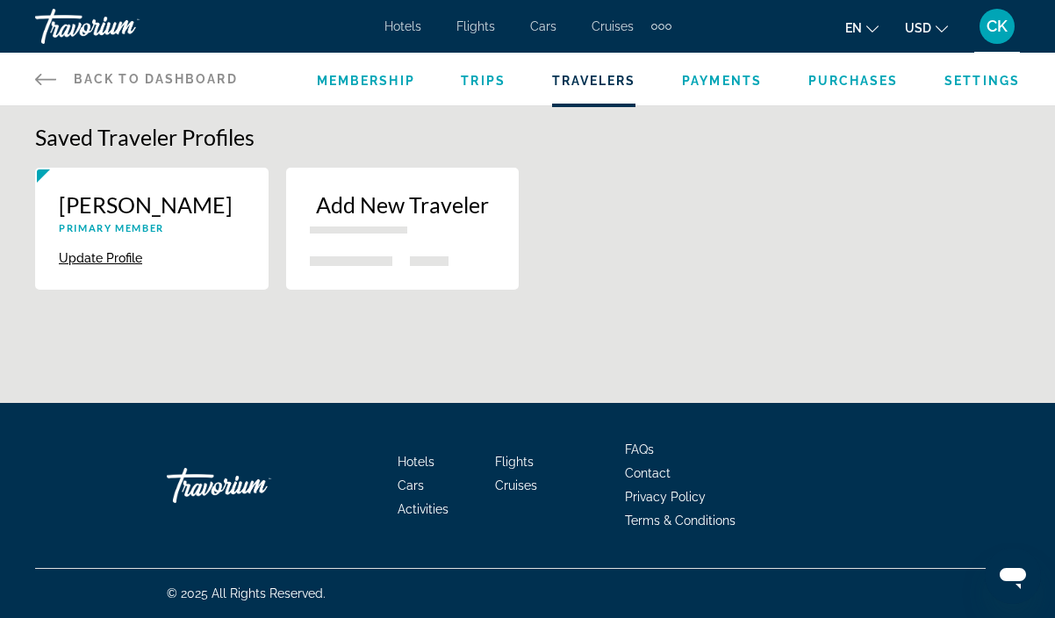
click at [851, 79] on span "Purchases" at bounding box center [853, 81] width 90 height 14
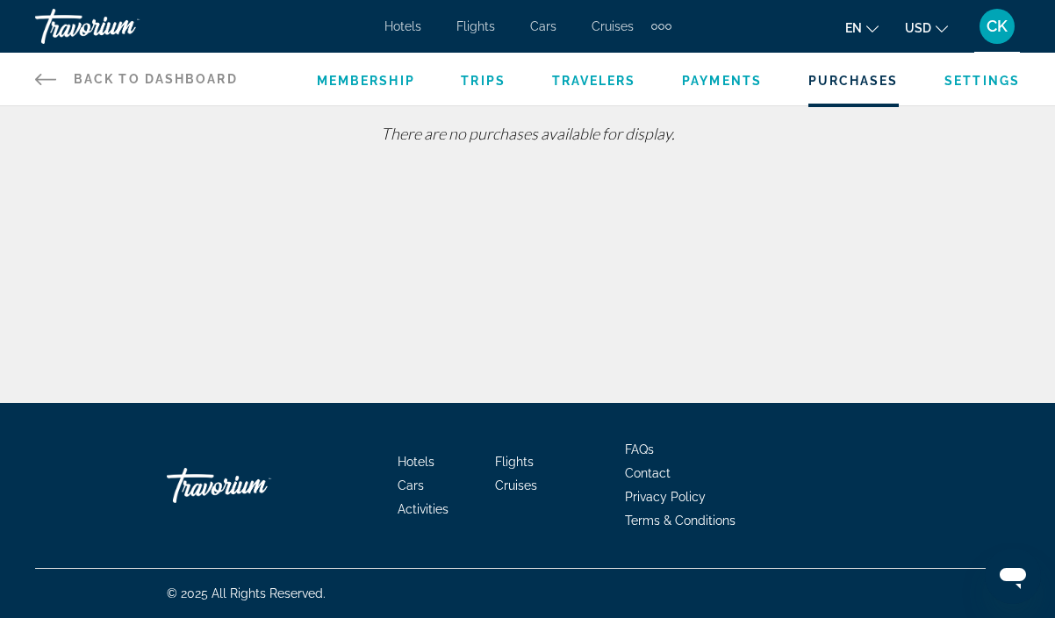
click at [972, 76] on span "Settings" at bounding box center [981, 81] width 75 height 14
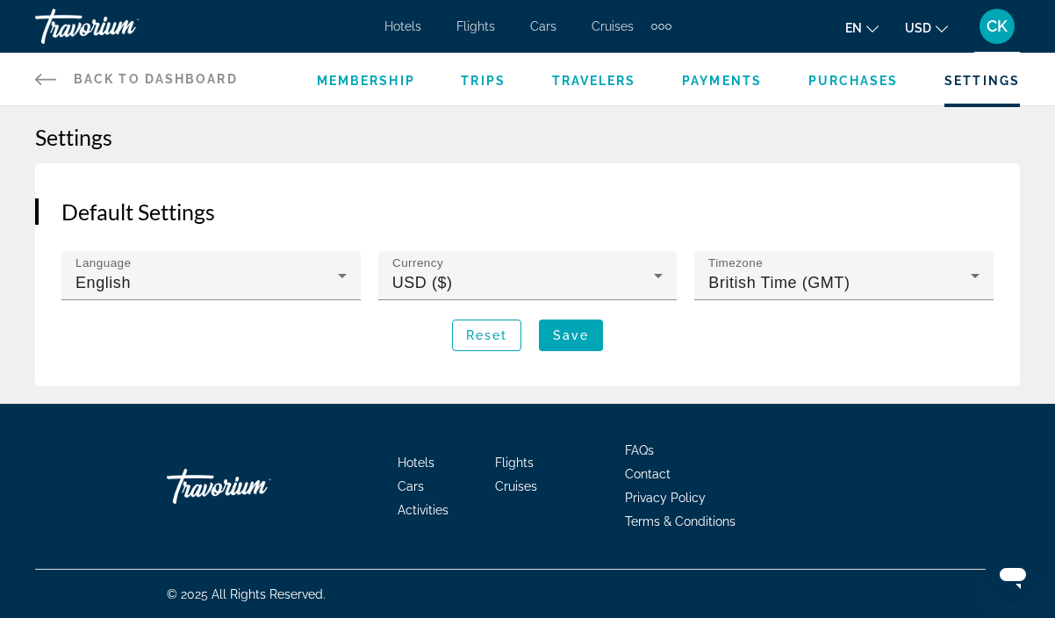
click at [193, 85] on span "Back to Dashboard" at bounding box center [156, 79] width 164 height 14
